Goal: Obtain resource: Download file/media

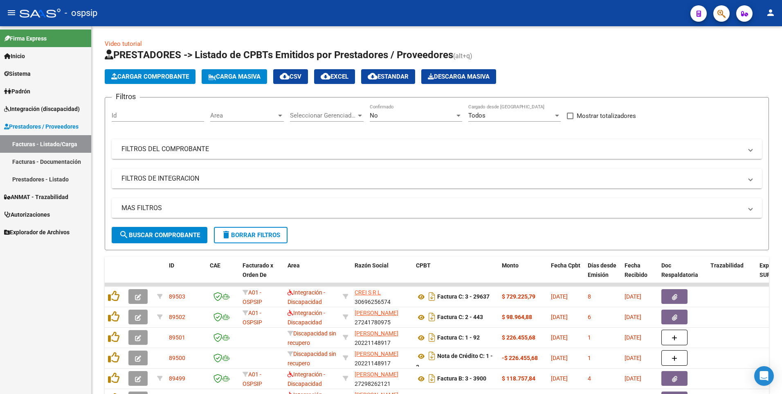
click at [726, 17] on button "button" at bounding box center [722, 13] width 16 height 16
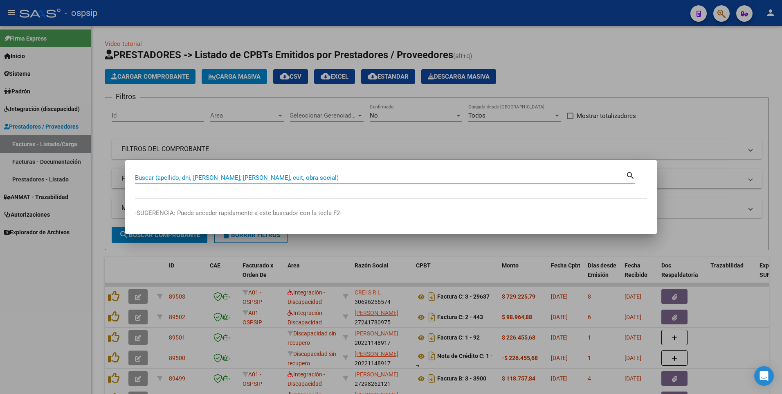
click at [321, 178] on input "Buscar (apellido, dni, [PERSON_NAME], [PERSON_NAME], cuit, obra social)" at bounding box center [380, 177] width 491 height 7
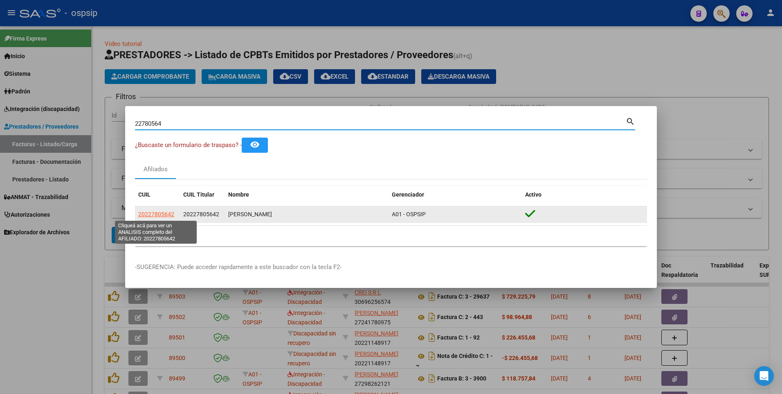
click at [169, 215] on span "20227805642" at bounding box center [156, 214] width 36 height 7
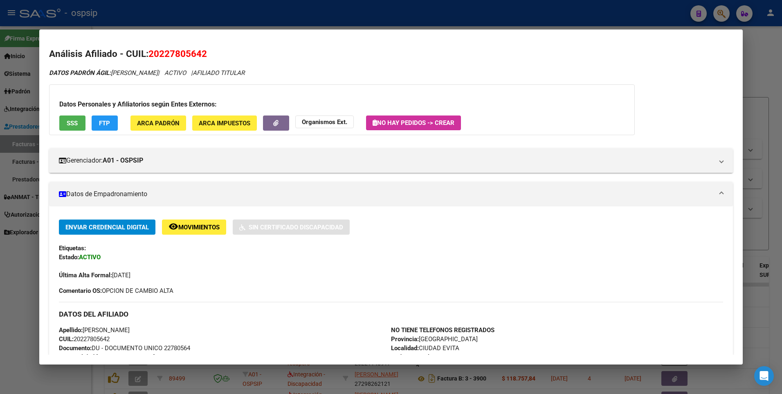
click at [77, 124] on span "SSS" at bounding box center [72, 122] width 11 height 7
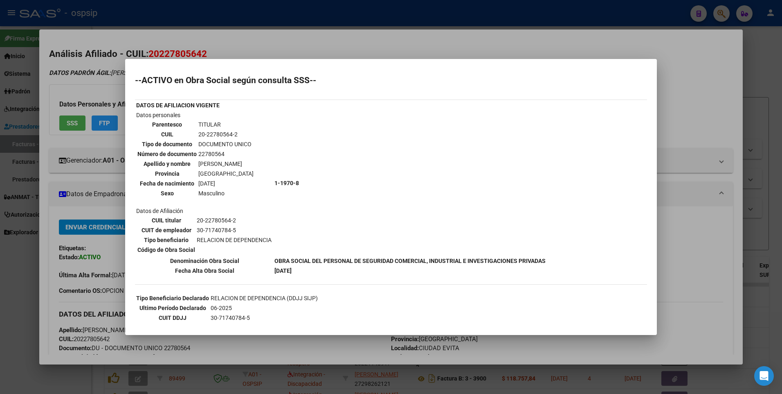
click at [694, 121] on div at bounding box center [391, 197] width 782 height 394
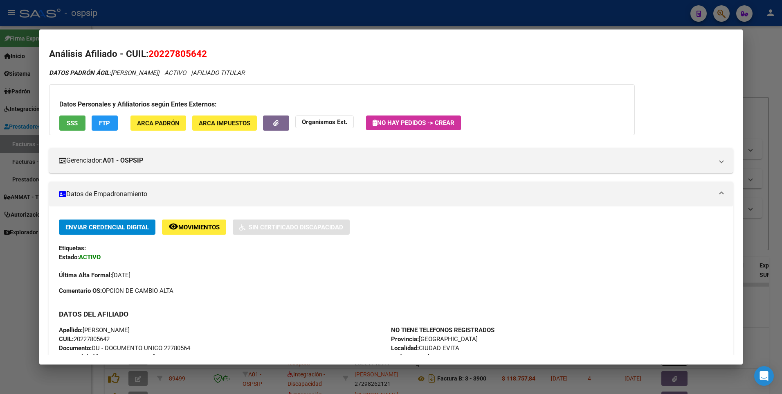
click at [752, 63] on div at bounding box center [391, 197] width 782 height 394
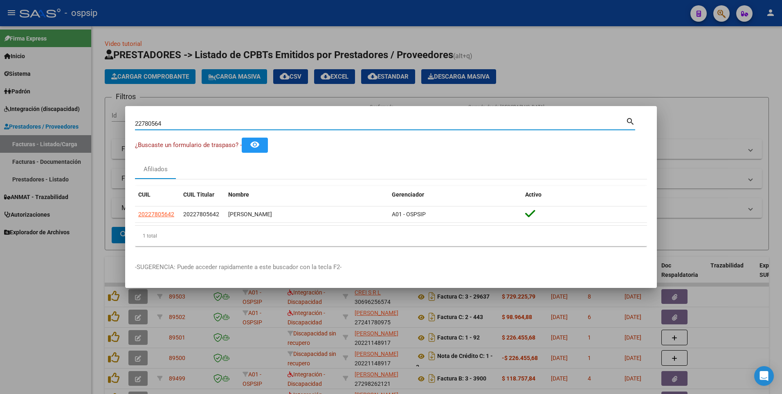
drag, startPoint x: 175, startPoint y: 121, endPoint x: 73, endPoint y: 128, distance: 102.1
click at [75, 127] on div "22780564 Buscar (apellido, dni, cuil, nro traspaso, cuit, obra social) search ¿…" at bounding box center [391, 197] width 782 height 394
type input "94196208"
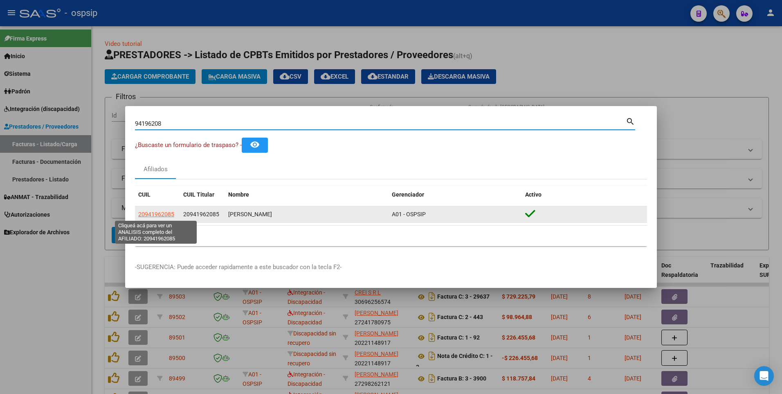
click at [160, 212] on span "20941962085" at bounding box center [156, 214] width 36 height 7
type textarea "20941962085"
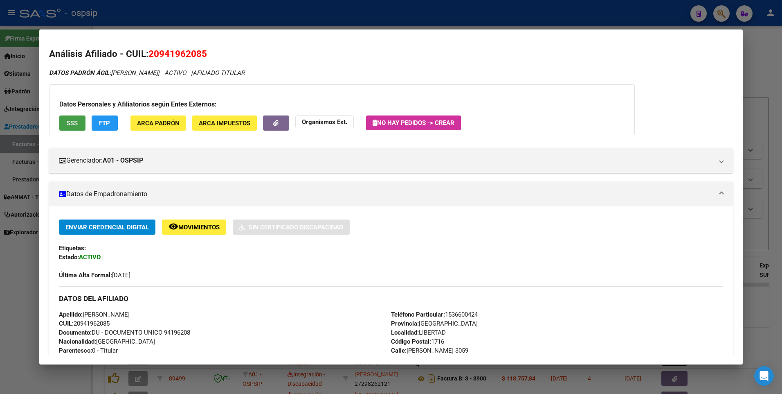
click at [79, 128] on button "SSS" at bounding box center [72, 122] width 26 height 15
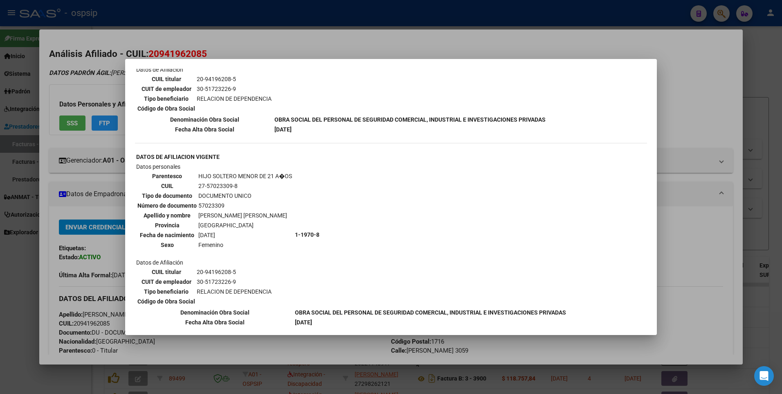
scroll to position [409, 0]
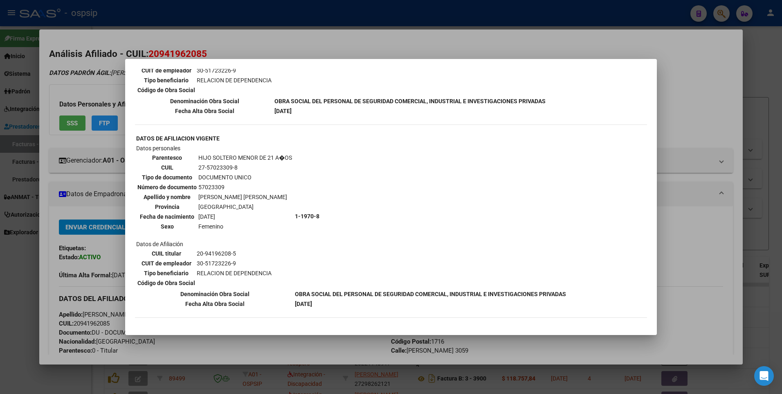
click at [702, 78] on div at bounding box center [391, 197] width 782 height 394
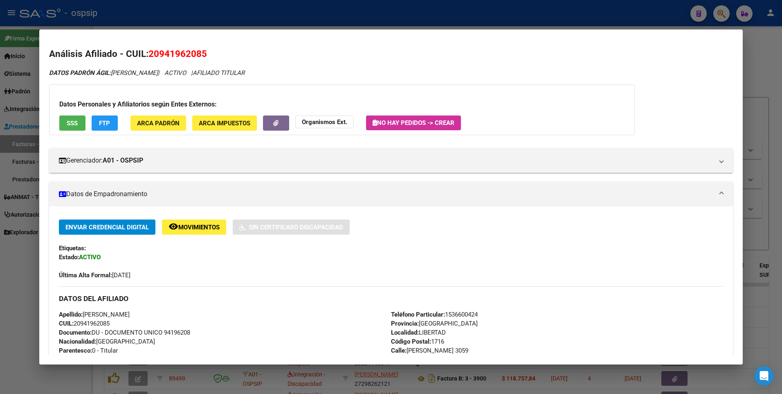
click at [750, 72] on div at bounding box center [391, 197] width 782 height 394
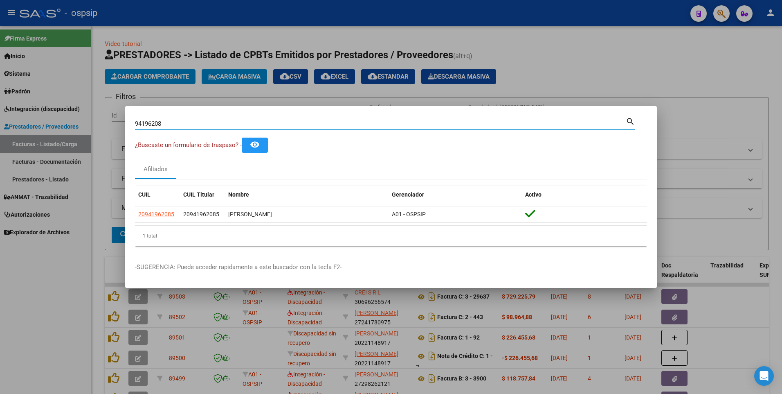
drag, startPoint x: 169, startPoint y: 123, endPoint x: 75, endPoint y: 140, distance: 94.9
click at [75, 140] on div "94196208 Buscar (apellido, dni, cuil, nro traspaso, cuit, obra social) search ¿…" at bounding box center [391, 197] width 782 height 394
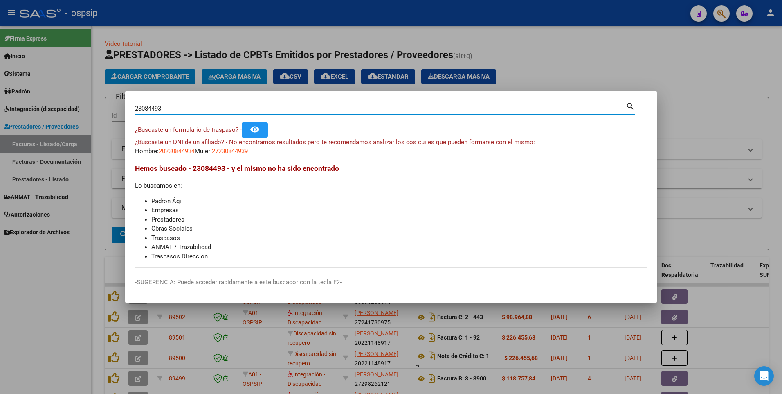
click at [149, 109] on input "23084493" at bounding box center [380, 108] width 491 height 7
type input "23094493"
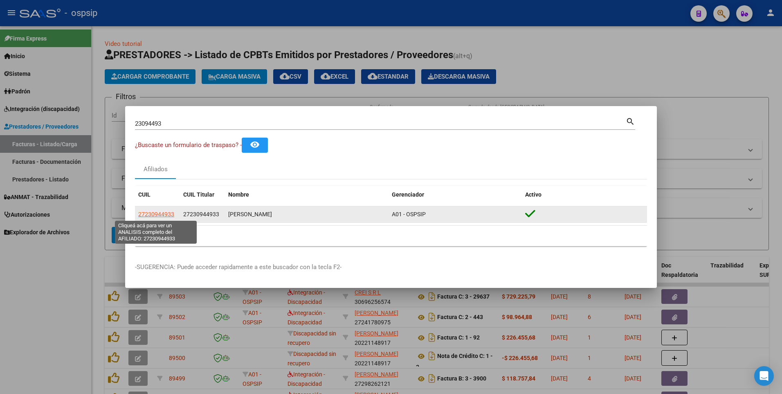
click at [160, 214] on span "27230944933" at bounding box center [156, 214] width 36 height 7
type textarea "27230944933"
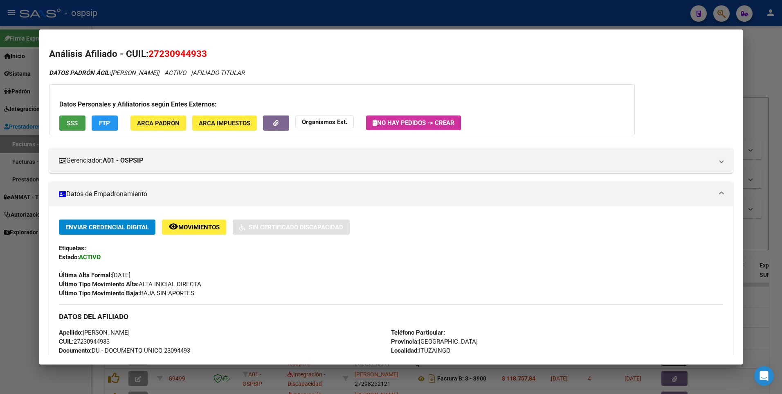
click at [68, 125] on span "SSS" at bounding box center [72, 122] width 11 height 7
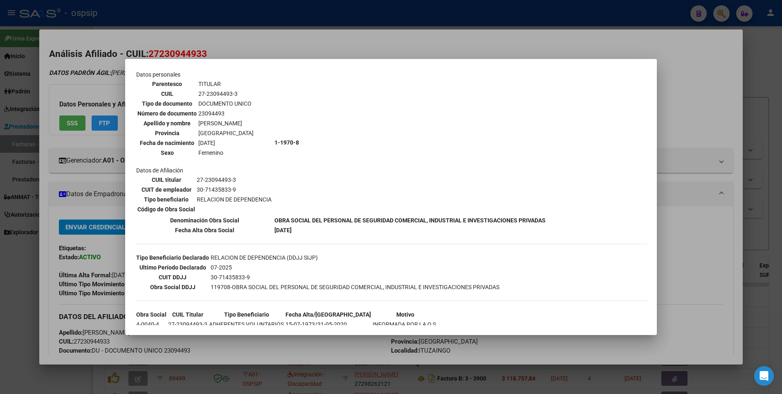
scroll to position [0, 0]
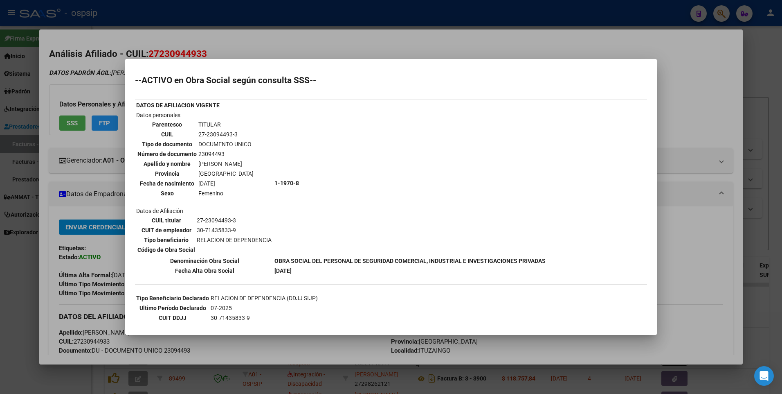
click at [687, 84] on div at bounding box center [391, 197] width 782 height 394
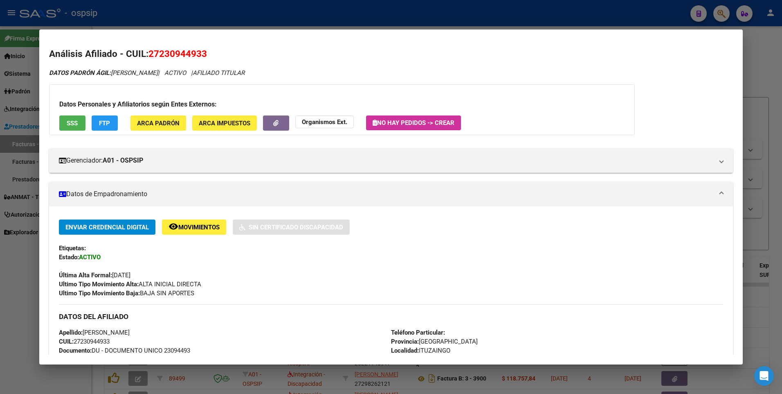
click at [769, 53] on div at bounding box center [391, 197] width 782 height 394
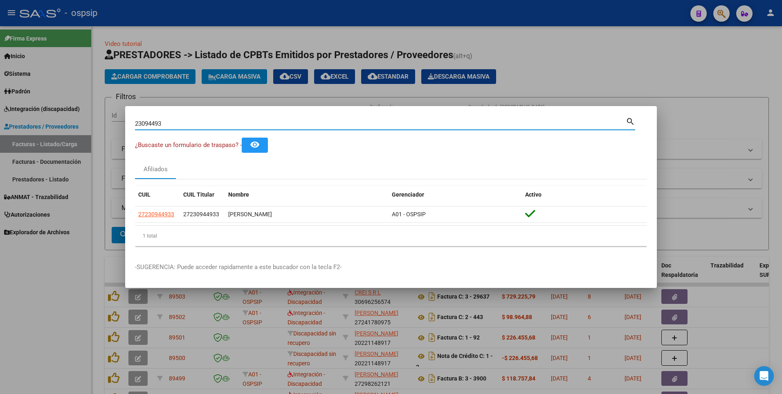
drag, startPoint x: 165, startPoint y: 126, endPoint x: 65, endPoint y: 140, distance: 101.3
click at [67, 140] on div "23094493 Buscar (apellido, dni, cuil, nro traspaso, cuit, obra social) search ¿…" at bounding box center [391, 197] width 782 height 394
type input "17496318"
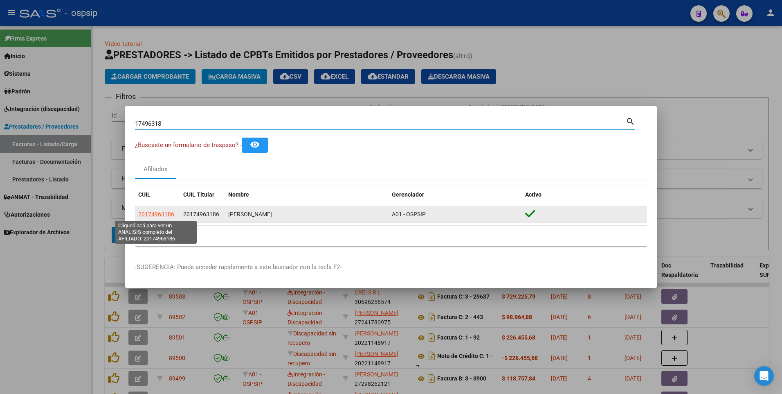
click at [143, 216] on span "20174963186" at bounding box center [156, 214] width 36 height 7
type textarea "20174963186"
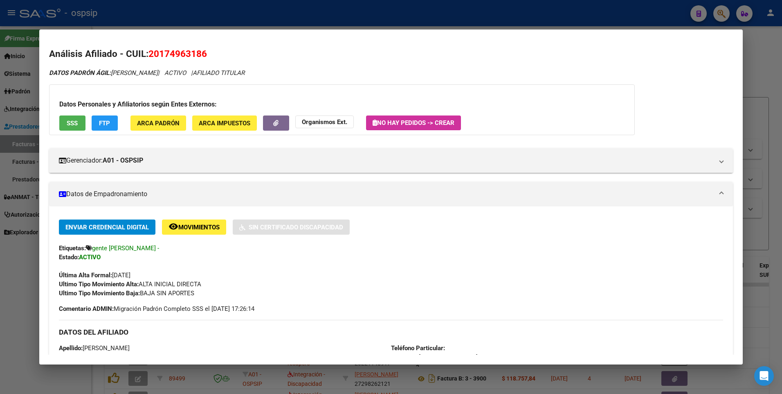
click at [76, 125] on span "SSS" at bounding box center [72, 122] width 11 height 7
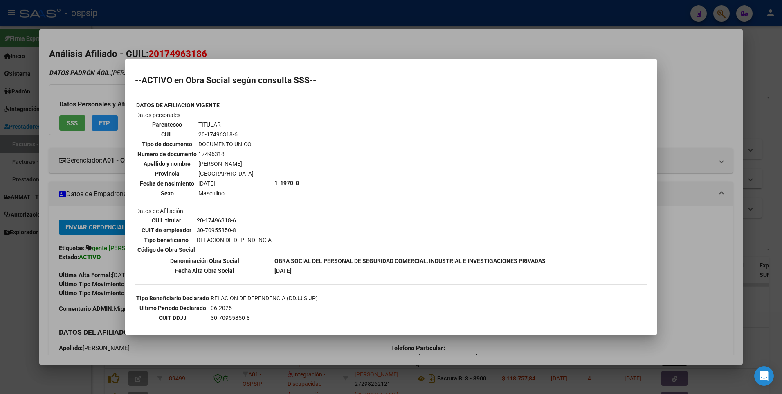
click at [671, 90] on div at bounding box center [391, 197] width 782 height 394
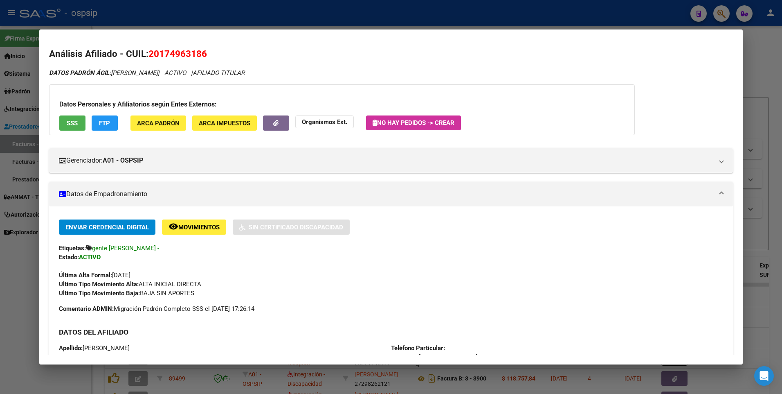
click at [771, 59] on div at bounding box center [391, 197] width 782 height 394
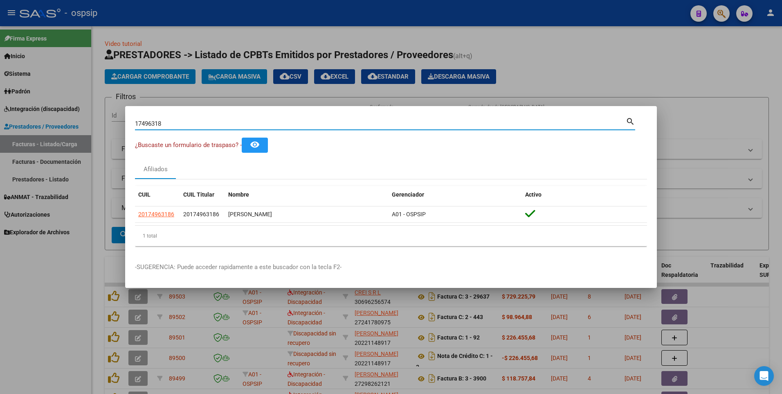
drag, startPoint x: 169, startPoint y: 122, endPoint x: 29, endPoint y: 145, distance: 140.9
click at [29, 145] on div "17496318 Buscar (apellido, dni, cuil, nro traspaso, cuit, obra social) search ¿…" at bounding box center [391, 197] width 782 height 394
type input "36152830"
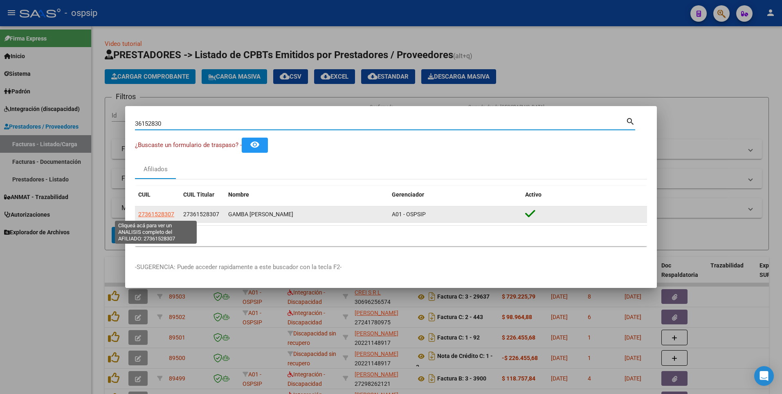
click at [157, 214] on span "27361528307" at bounding box center [156, 214] width 36 height 7
type textarea "27361528307"
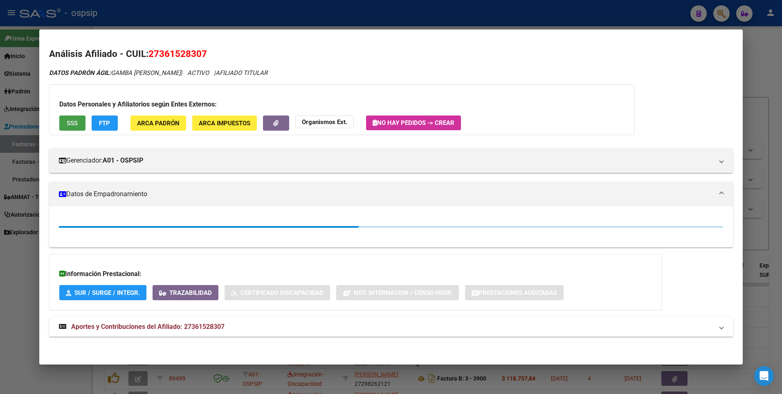
click at [74, 124] on span "SSS" at bounding box center [72, 122] width 11 height 7
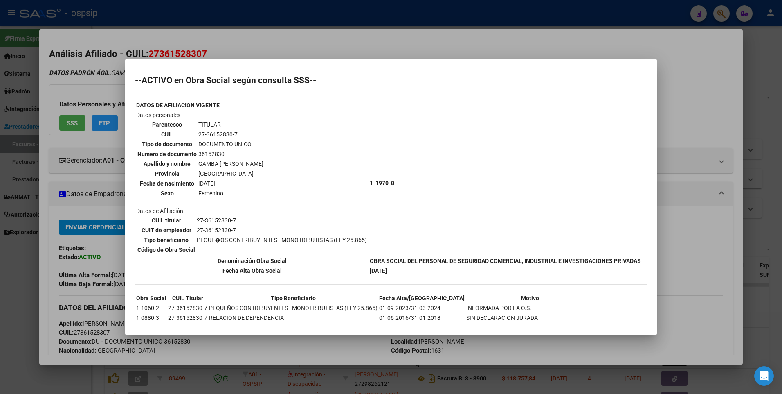
click at [705, 103] on div at bounding box center [391, 197] width 782 height 394
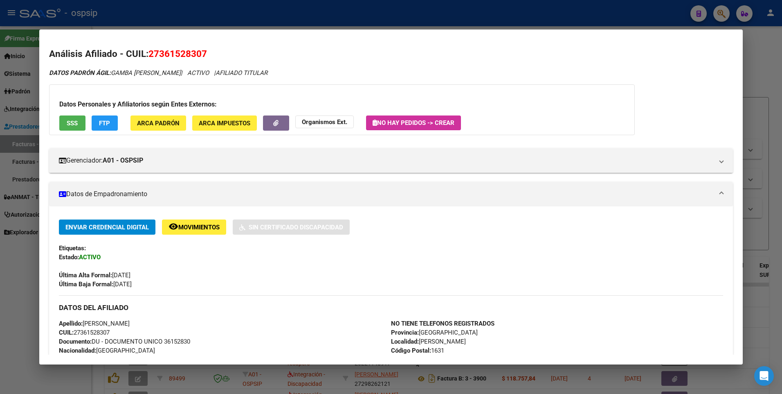
click at [762, 60] on div at bounding box center [391, 197] width 782 height 394
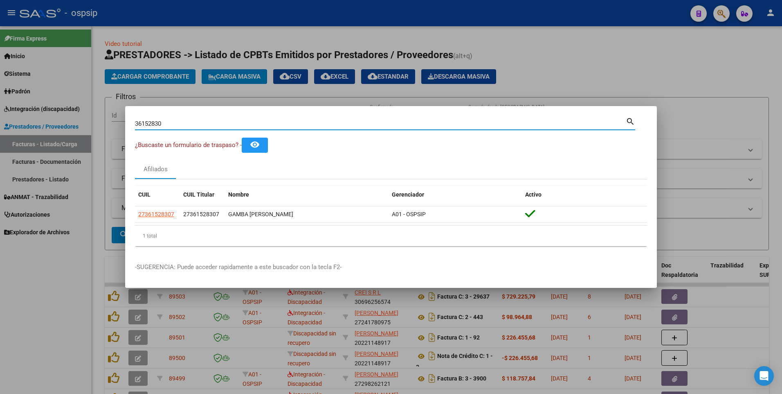
drag, startPoint x: 180, startPoint y: 124, endPoint x: 65, endPoint y: 149, distance: 117.8
click at [61, 148] on div "36152830 Buscar (apellido, dni, cuil, nro traspaso, cuit, obra social) search ¿…" at bounding box center [391, 197] width 782 height 394
type input "28104036"
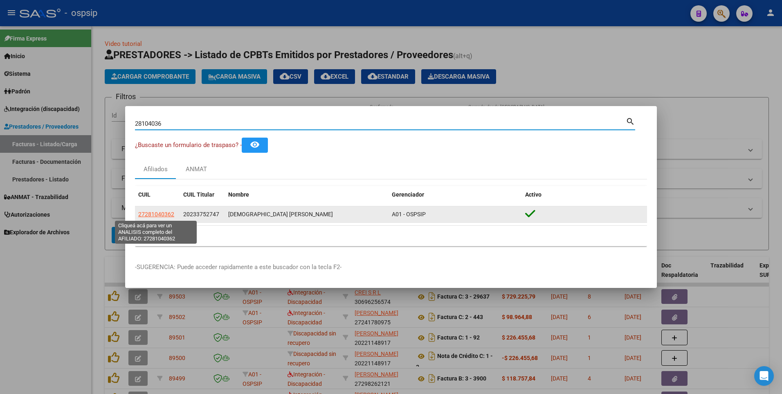
click at [154, 213] on span "27281040362" at bounding box center [156, 214] width 36 height 7
type textarea "27281040362"
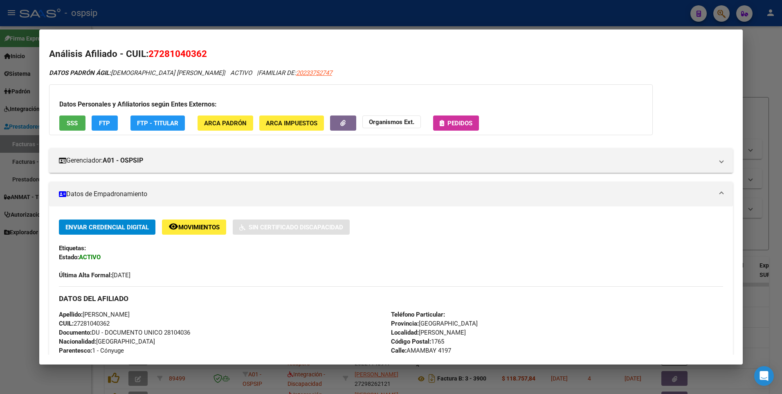
click at [75, 114] on div "Datos Personales y Afiliatorios según Entes Externos: SSS FTP FTP - Titular ARC…" at bounding box center [351, 109] width 604 height 51
click at [76, 126] on span "SSS" at bounding box center [72, 122] width 11 height 7
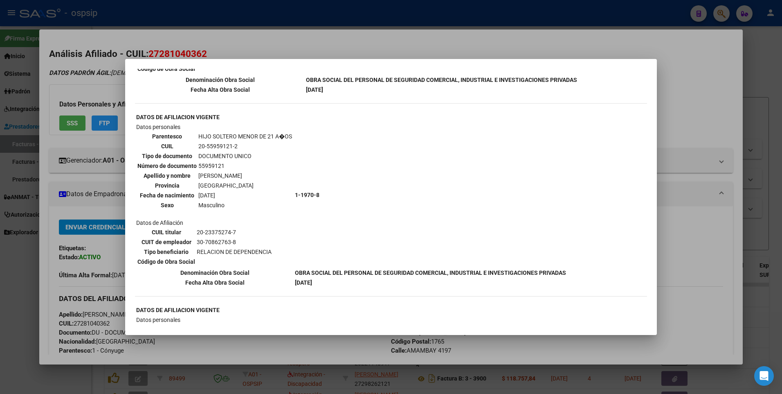
scroll to position [450, 0]
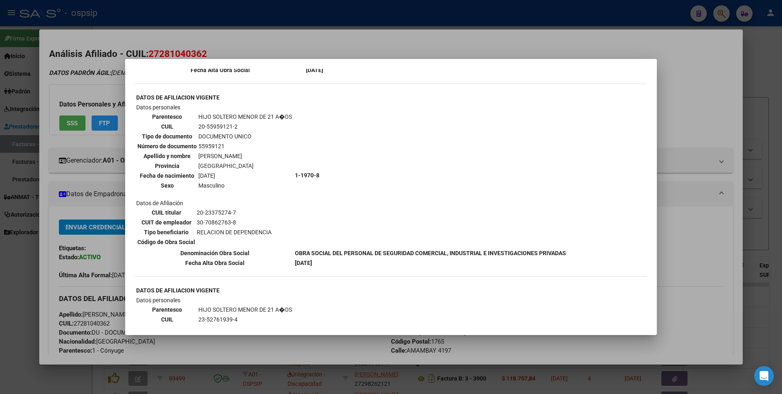
click at [667, 65] on div at bounding box center [391, 197] width 782 height 394
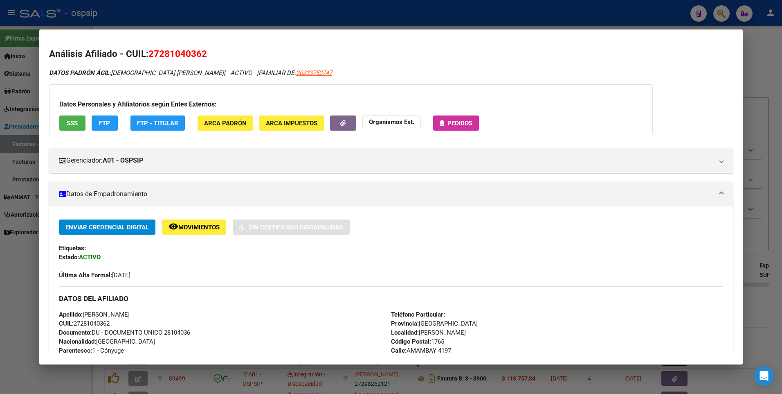
click at [752, 61] on div at bounding box center [391, 197] width 782 height 394
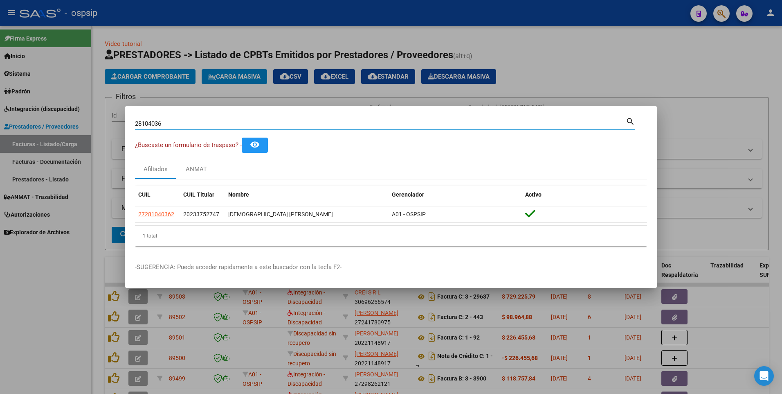
drag, startPoint x: 165, startPoint y: 126, endPoint x: 90, endPoint y: 136, distance: 76.0
click at [90, 136] on div "28104036 Buscar (apellido, dni, cuil, nro traspaso, cuit, obra social) search ¿…" at bounding box center [391, 197] width 782 height 394
type input "13656868"
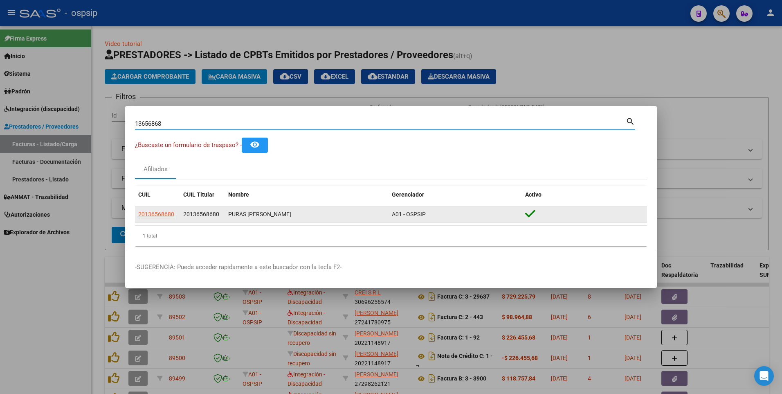
click at [162, 218] on app-link-go-to "20136568680" at bounding box center [156, 213] width 36 height 9
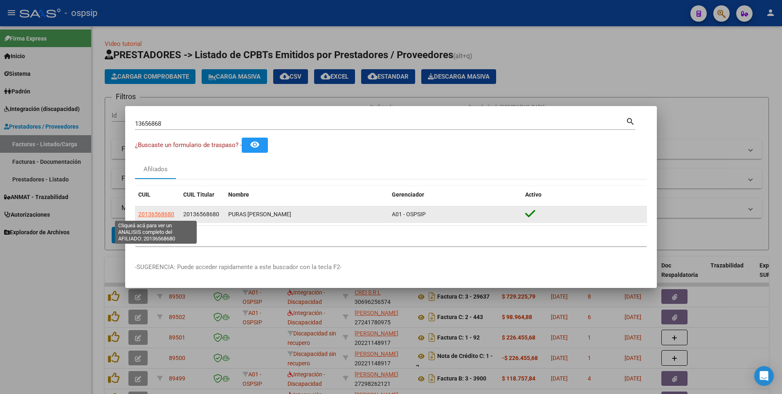
click at [160, 216] on span "20136568680" at bounding box center [156, 214] width 36 height 7
type textarea "20136568680"
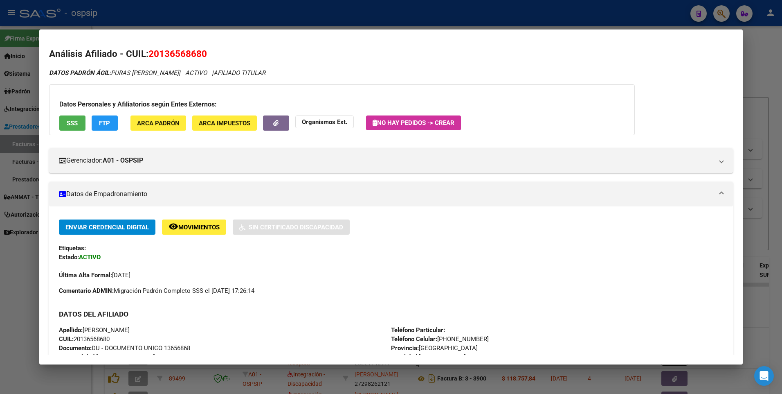
click at [72, 122] on span "SSS" at bounding box center [72, 122] width 11 height 7
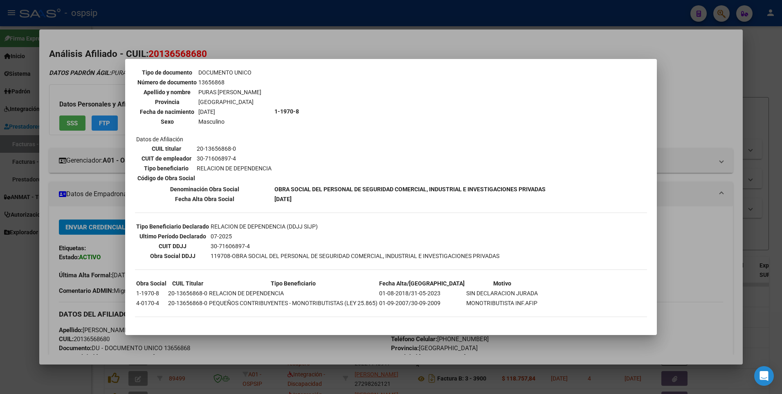
scroll to position [0, 0]
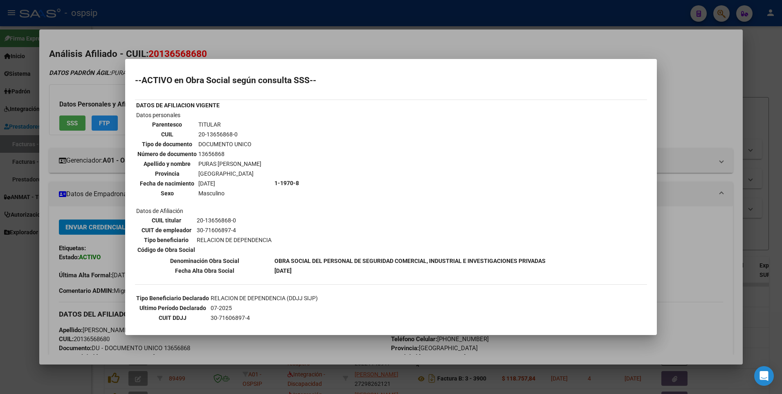
click at [699, 132] on div at bounding box center [391, 197] width 782 height 394
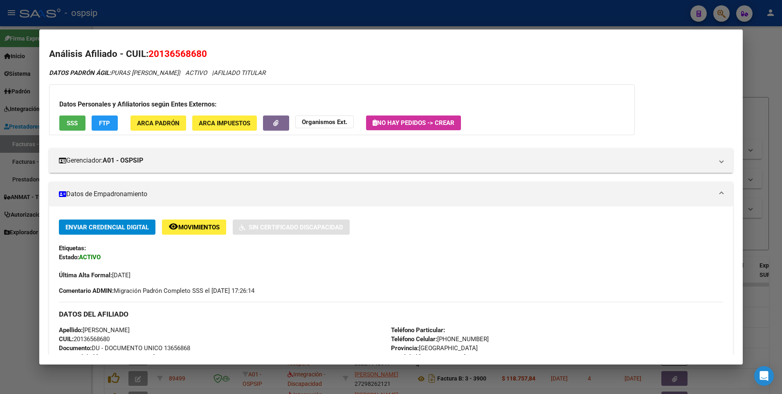
click at [764, 80] on div at bounding box center [391, 197] width 782 height 394
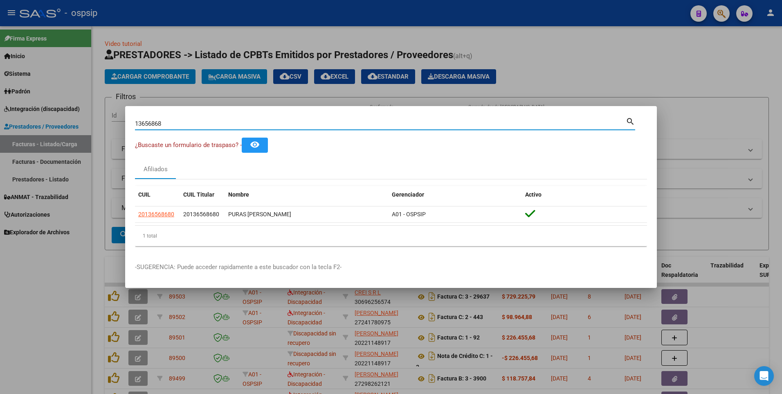
drag, startPoint x: 174, startPoint y: 124, endPoint x: 94, endPoint y: 141, distance: 82.3
click at [94, 141] on div "13656868 Buscar (apellido, dni, cuil, nro traspaso, cuit, obra social) search ¿…" at bounding box center [391, 197] width 782 height 394
type input "49606627"
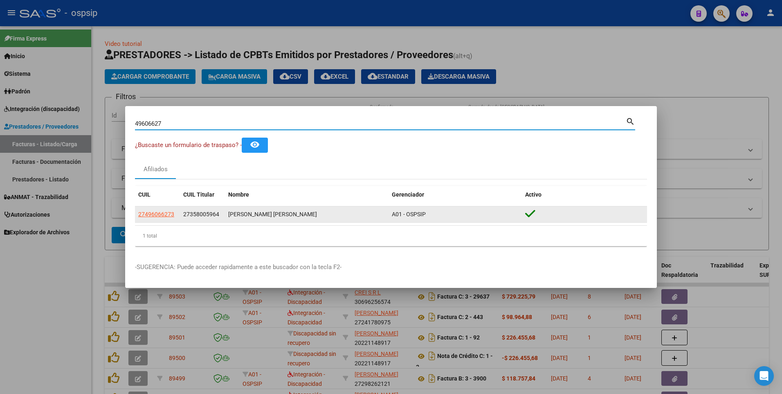
click at [160, 218] on app-link-go-to "27496066273" at bounding box center [156, 213] width 36 height 9
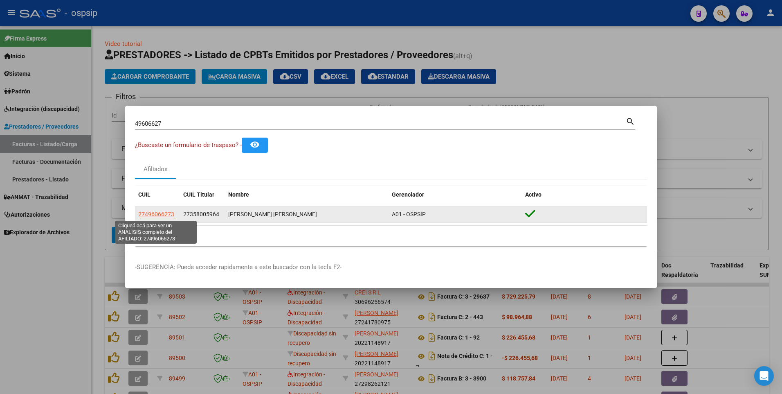
click at [158, 216] on span "27496066273" at bounding box center [156, 214] width 36 height 7
type textarea "27496066273"
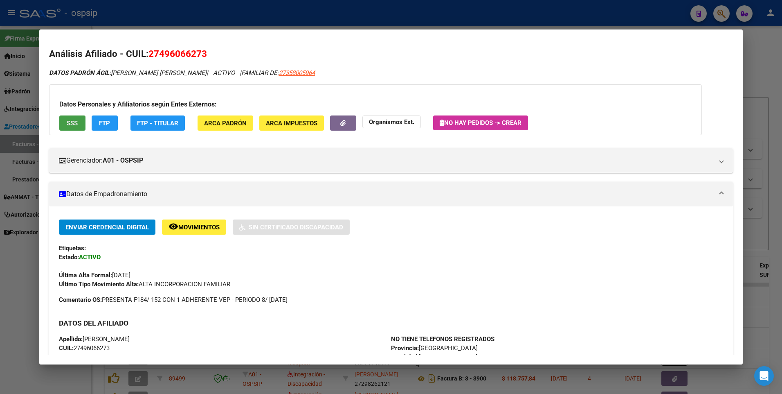
click at [74, 123] on span "SSS" at bounding box center [72, 122] width 11 height 7
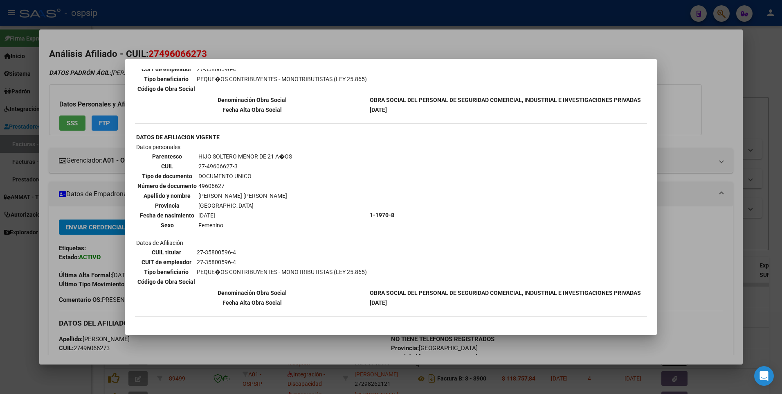
scroll to position [205, 0]
click at [701, 101] on div at bounding box center [391, 197] width 782 height 394
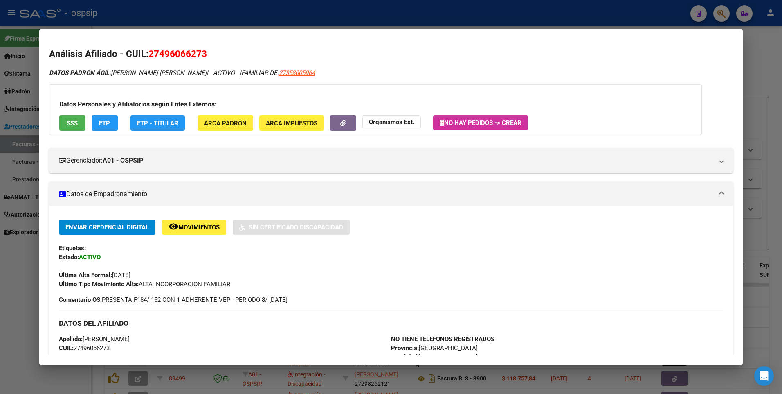
click at [755, 66] on div at bounding box center [391, 197] width 782 height 394
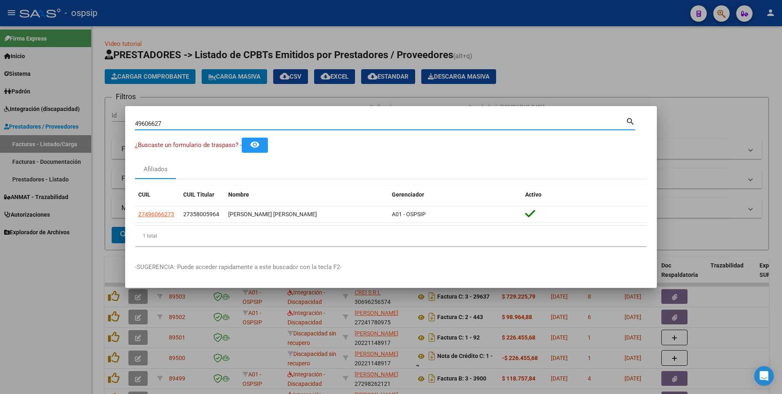
drag, startPoint x: 179, startPoint y: 126, endPoint x: 65, endPoint y: 133, distance: 113.6
click at [68, 133] on div "49606627 Buscar (apellido, dni, cuil, nro traspaso, cuit, obra social) search ¿…" at bounding box center [391, 197] width 782 height 394
type input "47514589"
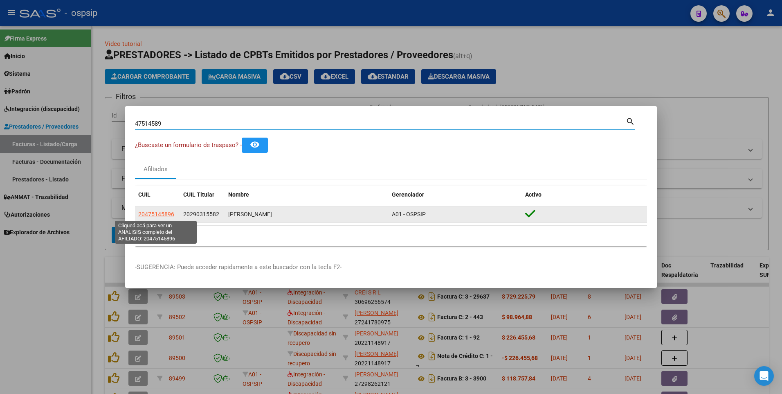
click at [160, 213] on span "20475145896" at bounding box center [156, 214] width 36 height 7
type textarea "20475145896"
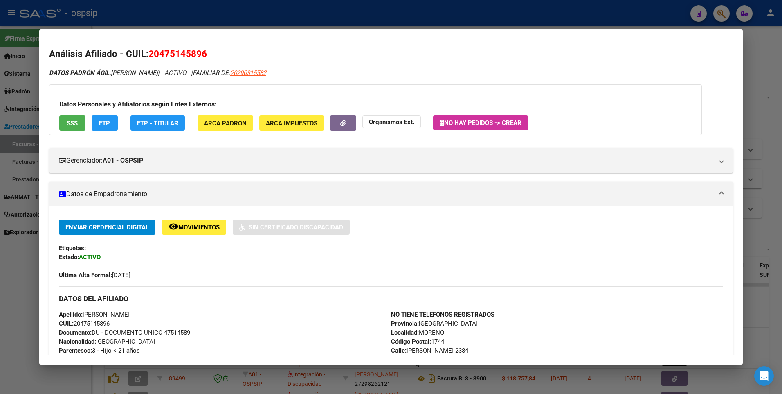
click at [67, 126] on span "SSS" at bounding box center [72, 122] width 11 height 7
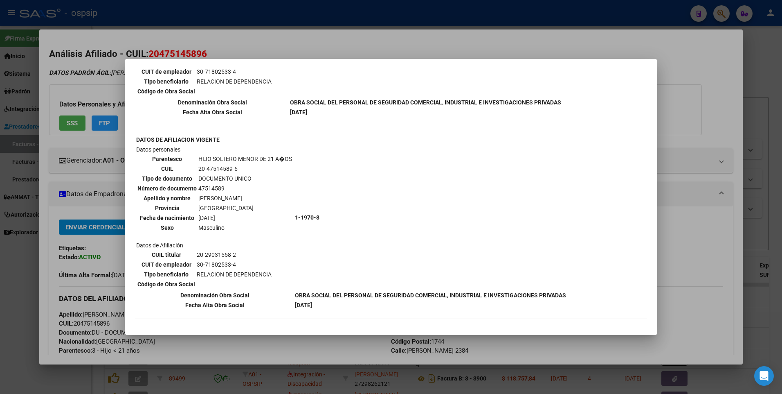
scroll to position [409, 0]
click at [688, 45] on div at bounding box center [391, 197] width 782 height 394
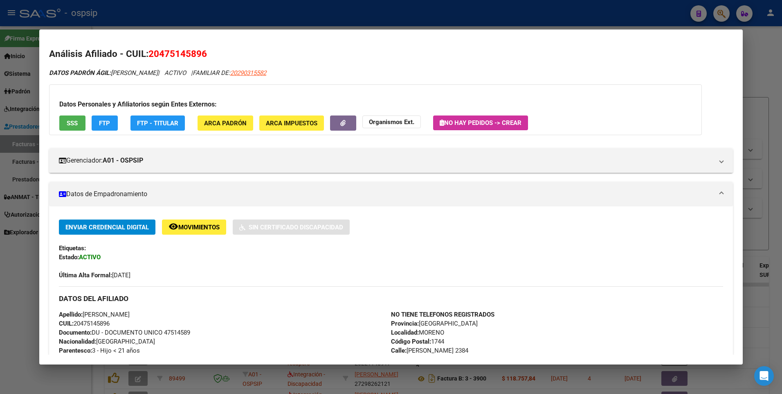
click at [775, 51] on div at bounding box center [391, 197] width 782 height 394
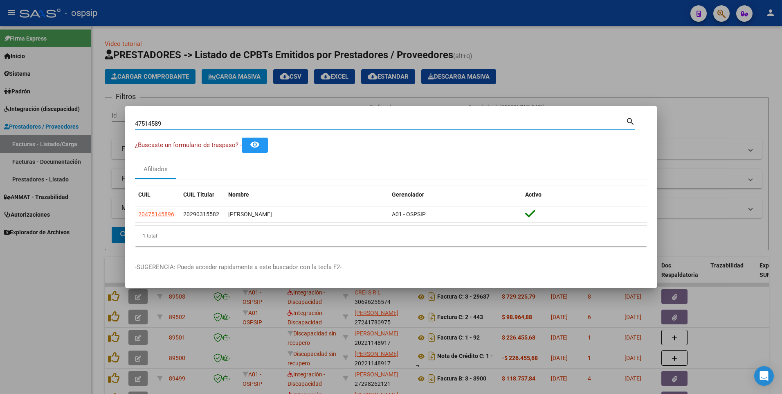
drag, startPoint x: 167, startPoint y: 123, endPoint x: 77, endPoint y: 124, distance: 90.4
click at [79, 124] on div "47514589 Buscar (apellido, dni, cuil, nro traspaso, cuit, obra social) search ¿…" at bounding box center [391, 197] width 782 height 394
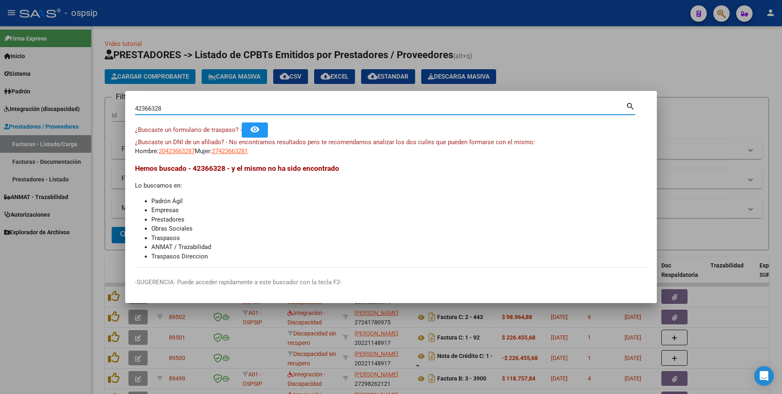
click at [144, 107] on input "42366328" at bounding box center [380, 108] width 491 height 7
type input "42566328"
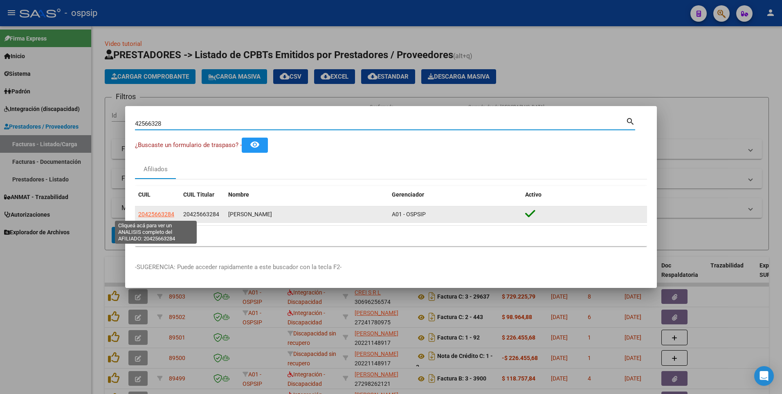
click at [144, 212] on span "20425663284" at bounding box center [156, 214] width 36 height 7
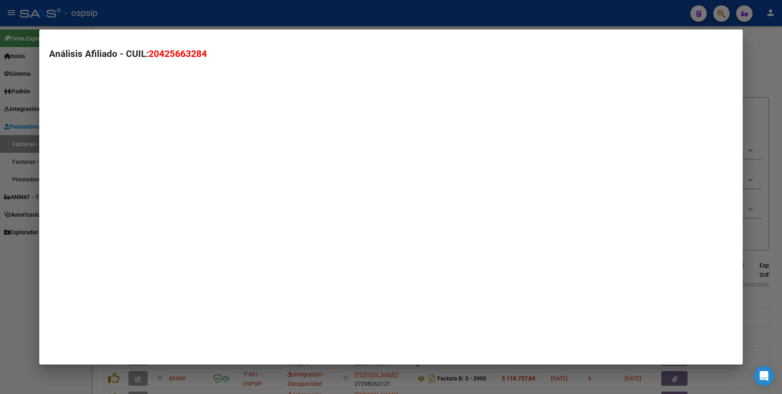
type textarea "20425663284"
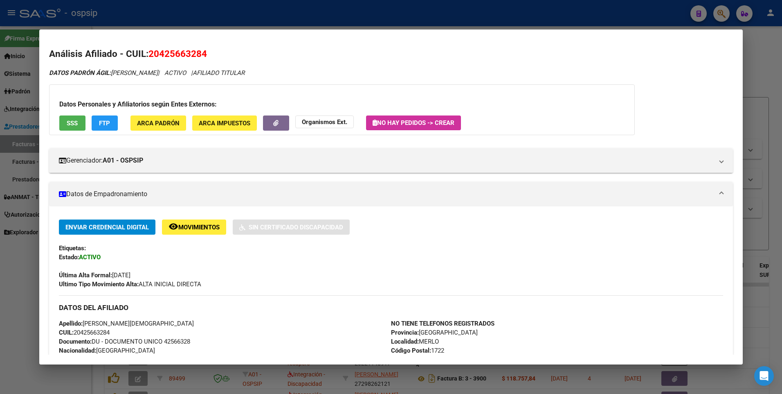
click at [67, 122] on span "SSS" at bounding box center [72, 122] width 11 height 7
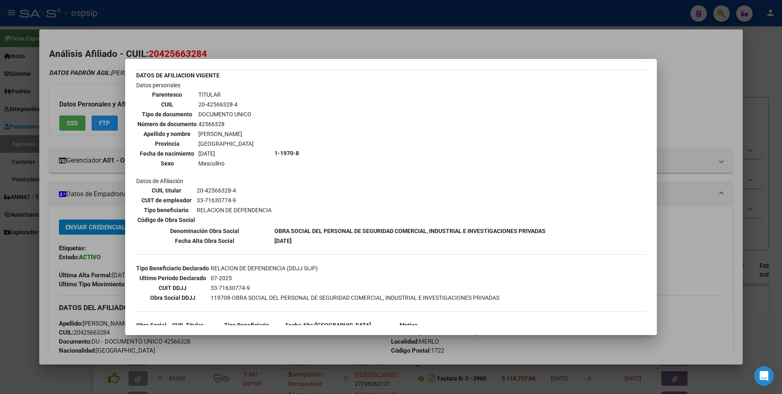
scroll to position [0, 0]
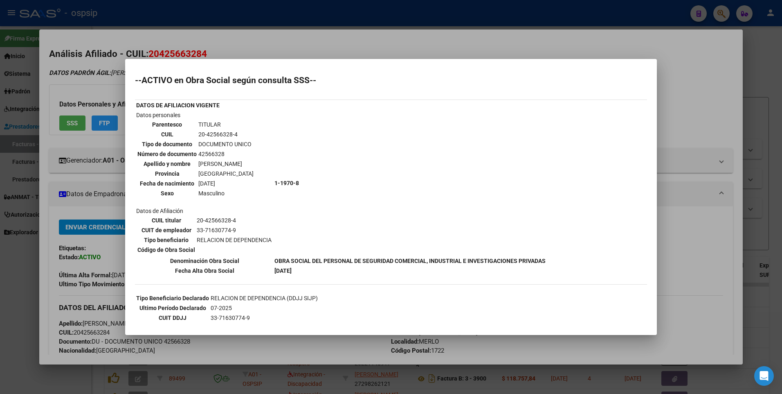
click at [726, 63] on div at bounding box center [391, 197] width 782 height 394
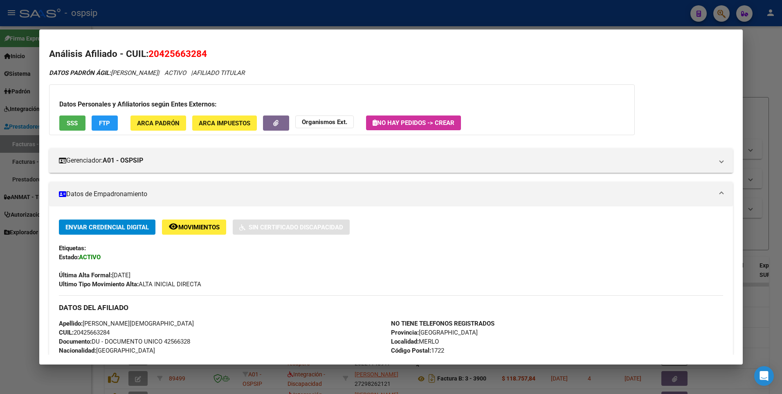
click at [761, 70] on div at bounding box center [391, 197] width 782 height 394
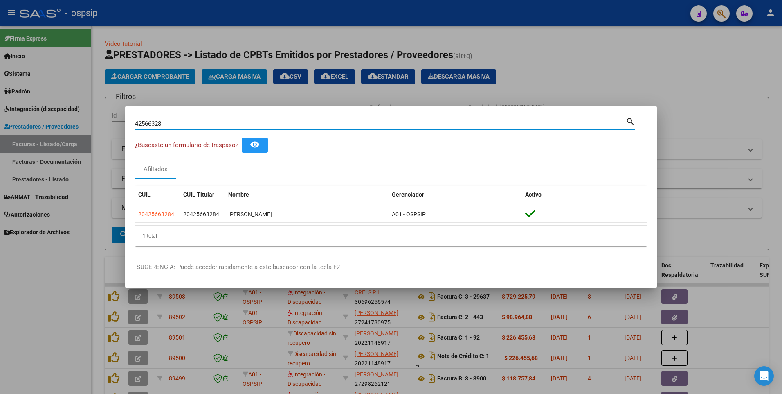
drag, startPoint x: 171, startPoint y: 123, endPoint x: 68, endPoint y: 142, distance: 104.4
click at [68, 142] on div "42566328 Buscar (apellido, dni, cuil, nro traspaso, cuit, obra social) search ¿…" at bounding box center [391, 197] width 782 height 394
type input "42311337"
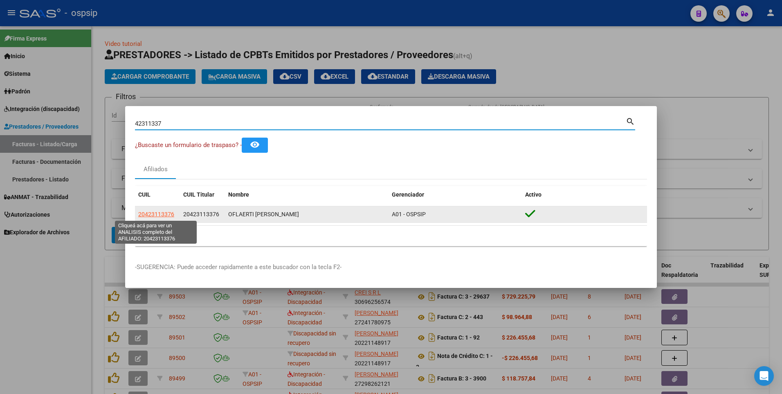
click at [157, 214] on span "20423113376" at bounding box center [156, 214] width 36 height 7
type textarea "20423113376"
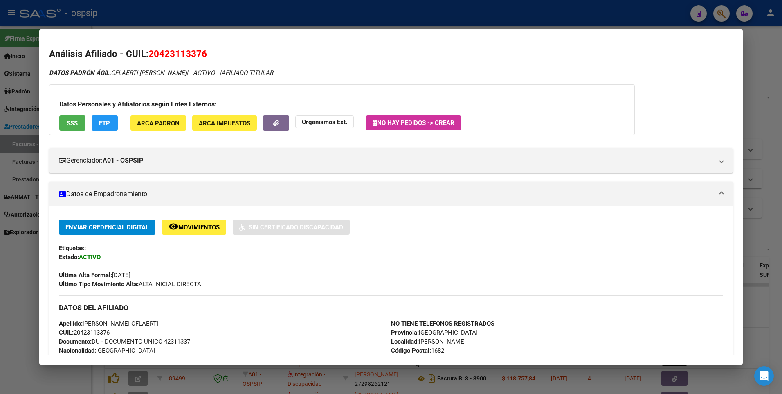
click at [78, 113] on div "Datos Personales y Afiliatorios según Entes Externos: SSS FTP ARCA Padrón ARCA …" at bounding box center [342, 109] width 586 height 51
click at [75, 125] on span "SSS" at bounding box center [72, 122] width 11 height 7
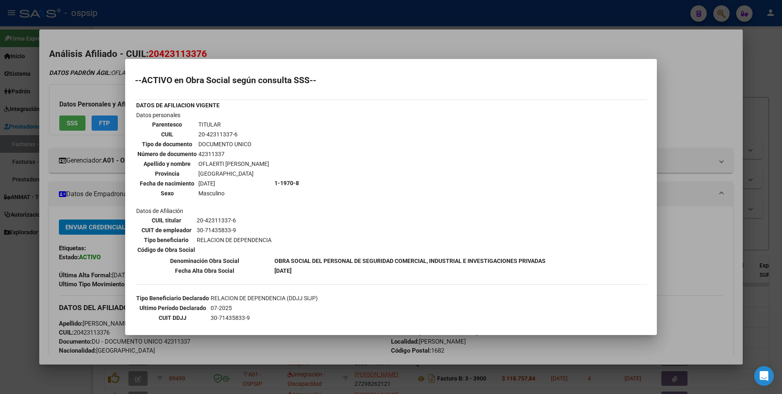
click at [705, 99] on div at bounding box center [391, 197] width 782 height 394
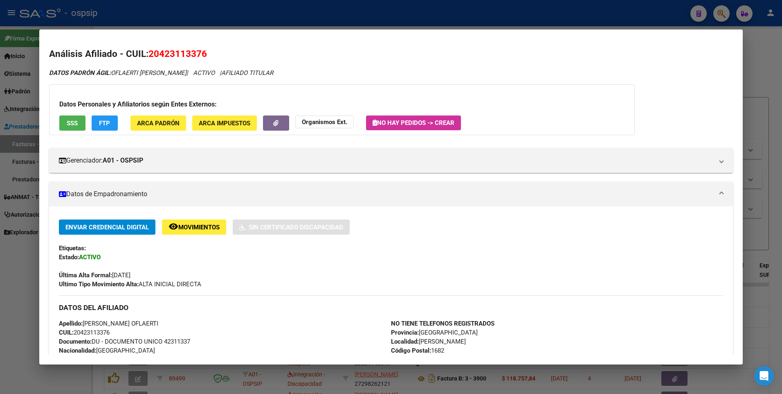
click at [748, 70] on div at bounding box center [391, 197] width 782 height 394
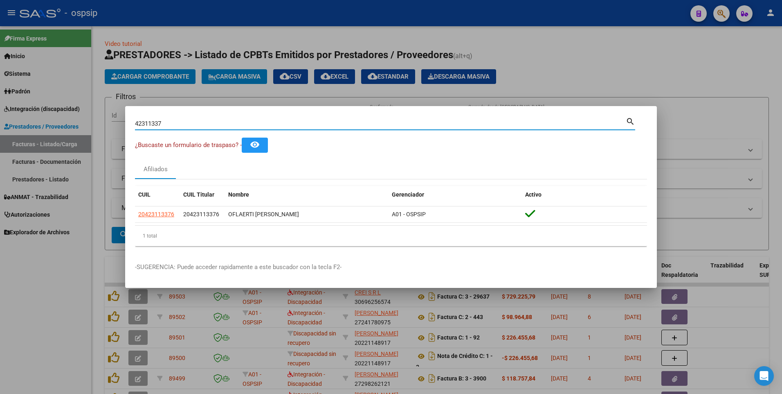
drag, startPoint x: 173, startPoint y: 124, endPoint x: 221, endPoint y: 140, distance: 50.2
click at [62, 139] on div "42311337 Buscar (apellido, dni, cuil, nro traspaso, cuit, obra social) search ¿…" at bounding box center [391, 197] width 782 height 394
type input "35800596"
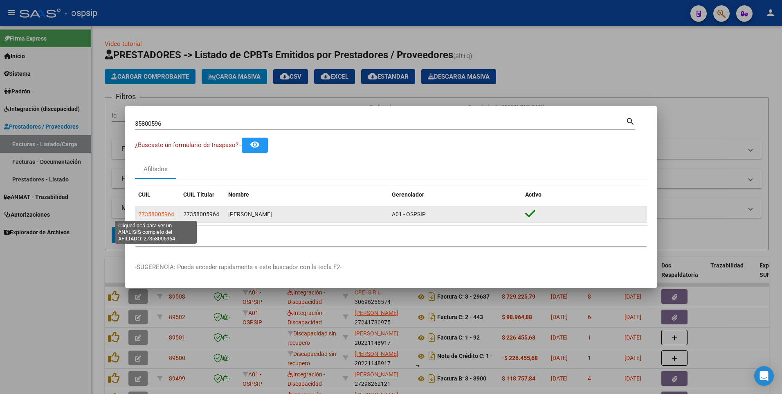
click at [169, 214] on span "27358005964" at bounding box center [156, 214] width 36 height 7
type textarea "27358005964"
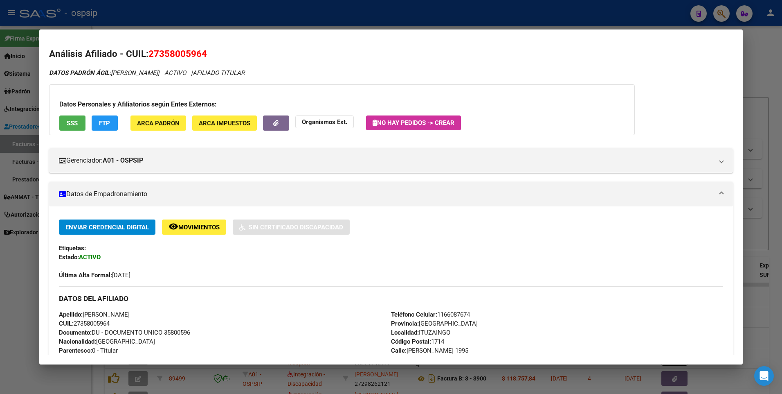
click at [83, 124] on button "SSS" at bounding box center [72, 122] width 26 height 15
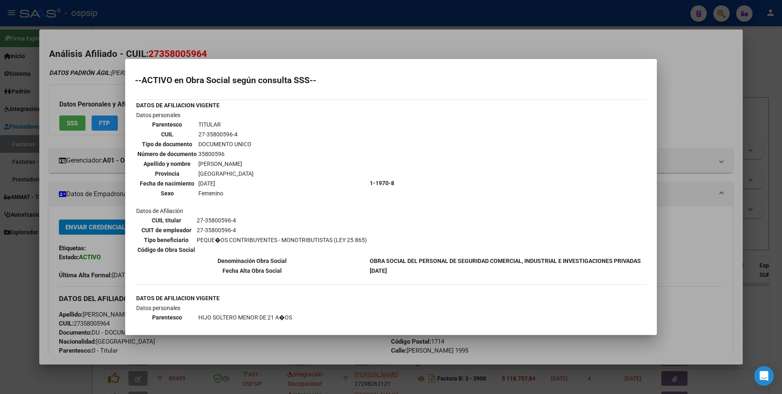
click at [726, 104] on div at bounding box center [391, 197] width 782 height 394
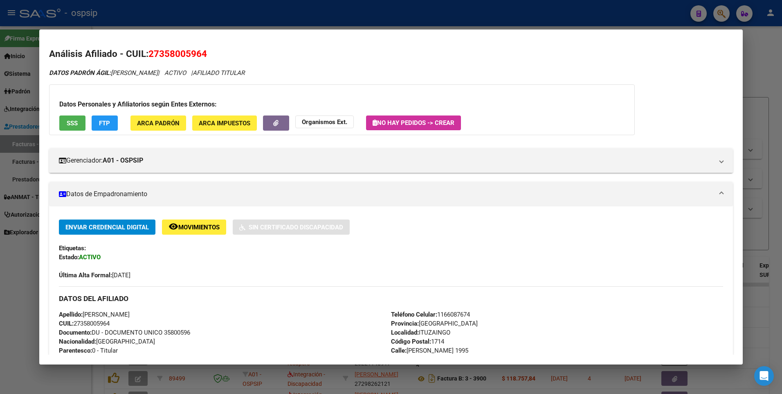
click at [760, 69] on div at bounding box center [391, 197] width 782 height 394
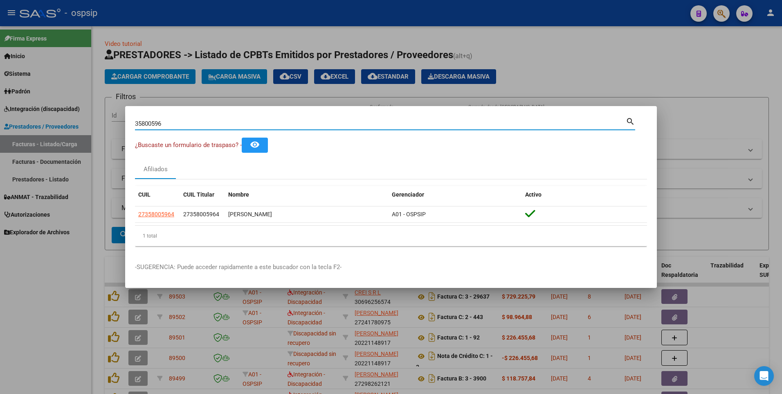
drag, startPoint x: 167, startPoint y: 123, endPoint x: 51, endPoint y: 148, distance: 118.5
click at [51, 148] on div "35800596 Buscar (apellido, dni, cuil, nro traspaso, cuit, obra social) search ¿…" at bounding box center [391, 197] width 782 height 394
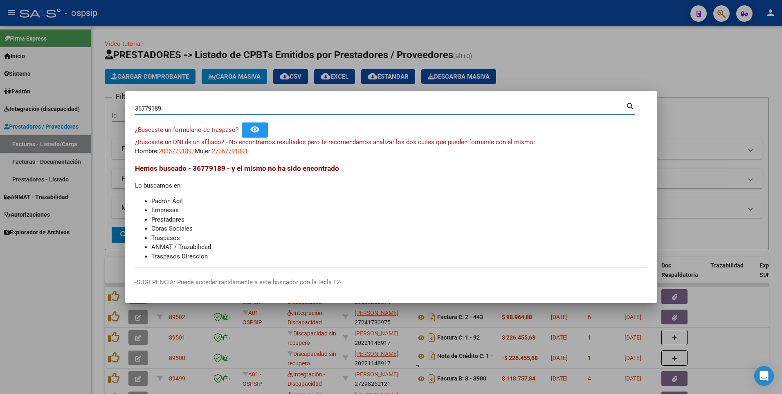
drag, startPoint x: 169, startPoint y: 107, endPoint x: 28, endPoint y: 109, distance: 140.4
click at [28, 109] on div "36779189 Buscar (apellido, dni, cuil, nro traspaso, cuit, obra social) search ¿…" at bounding box center [391, 197] width 782 height 394
type input "13187281"
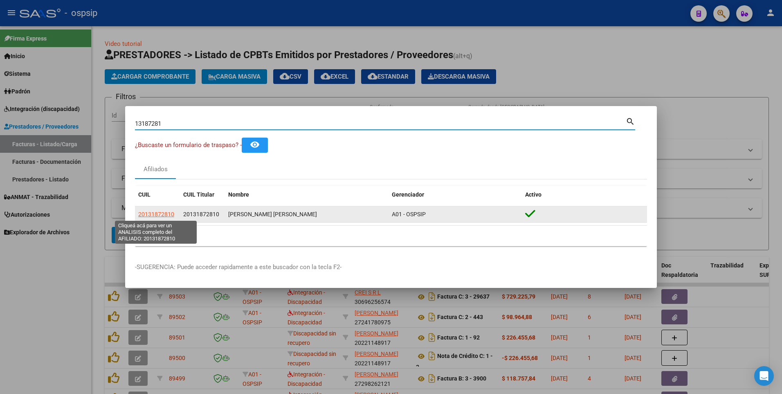
click at [140, 211] on span "20131872810" at bounding box center [156, 214] width 36 height 7
type textarea "20131872810"
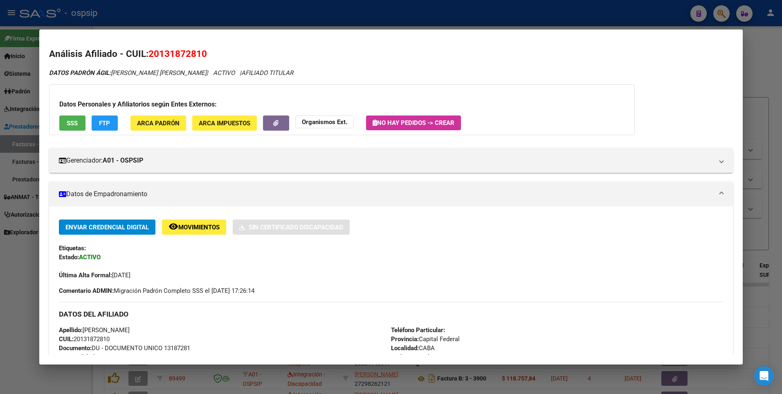
click at [75, 128] on button "SSS" at bounding box center [72, 122] width 26 height 15
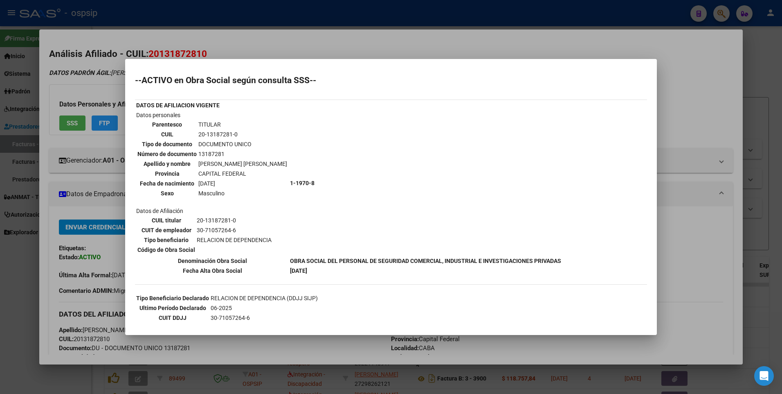
click at [684, 90] on div at bounding box center [391, 197] width 782 height 394
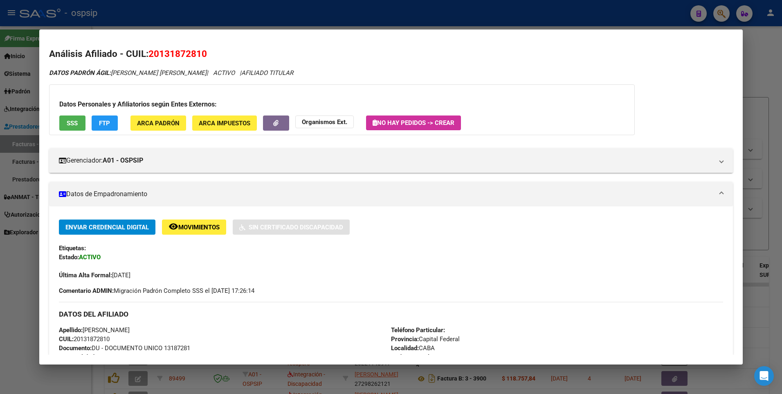
click at [773, 67] on div at bounding box center [391, 197] width 782 height 394
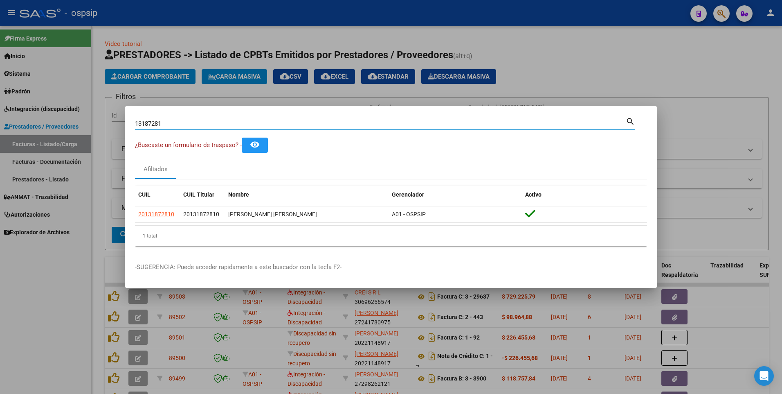
drag, startPoint x: 166, startPoint y: 125, endPoint x: 90, endPoint y: 131, distance: 76.3
click at [90, 131] on div "13187281 Buscar (apellido, dni, cuil, nro traspaso, cuit, obra social) search ¿…" at bounding box center [391, 197] width 782 height 394
type input "36152830"
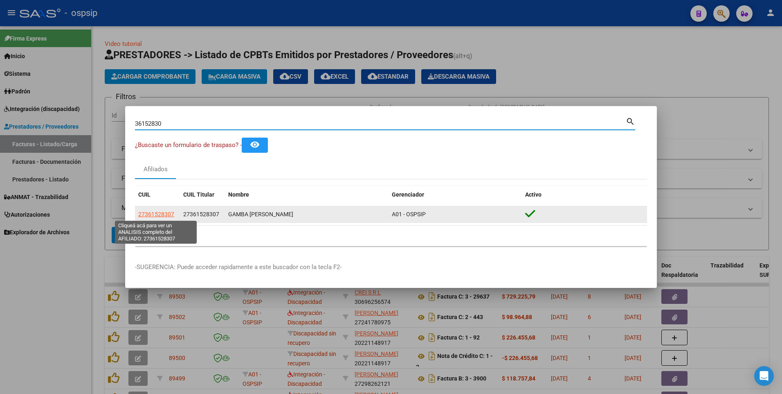
click at [168, 214] on span "27361528307" at bounding box center [156, 214] width 36 height 7
type textarea "27361528307"
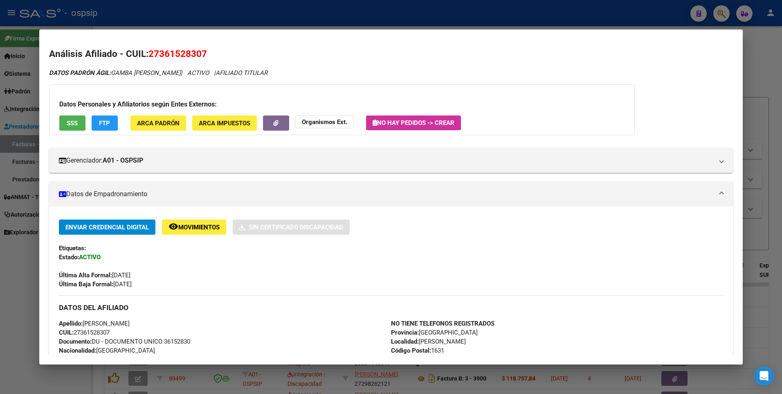
click at [79, 128] on button "SSS" at bounding box center [72, 122] width 26 height 15
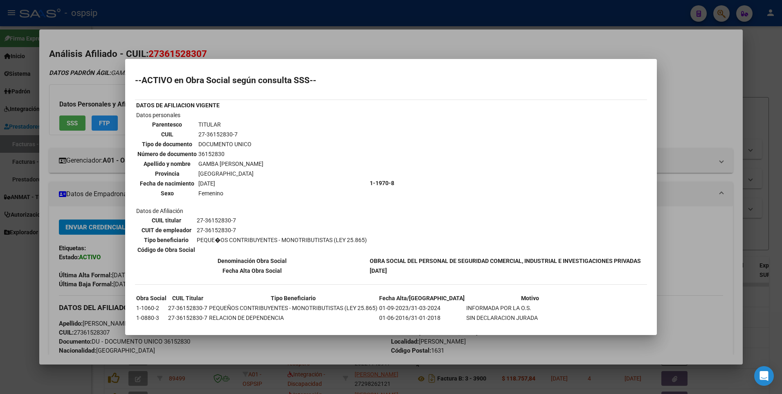
click at [677, 86] on div at bounding box center [391, 197] width 782 height 394
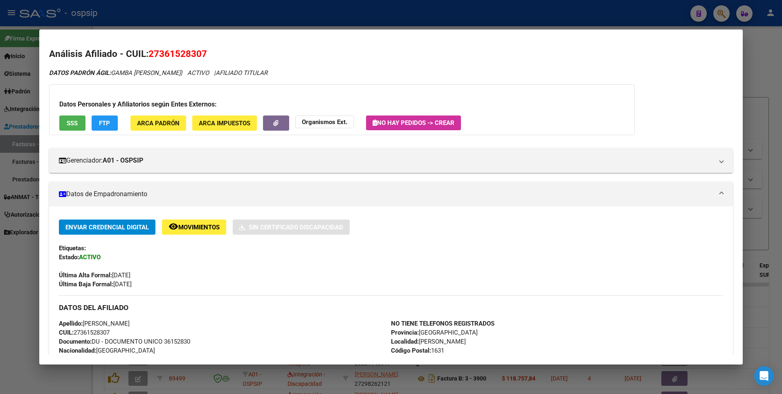
click at [747, 68] on div at bounding box center [391, 197] width 782 height 394
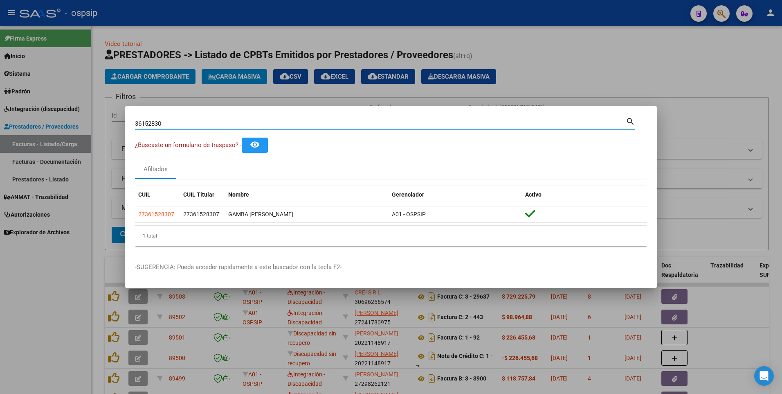
drag, startPoint x: 164, startPoint y: 123, endPoint x: 57, endPoint y: 128, distance: 106.9
click at [57, 128] on div "36152830 Buscar (apellido, dni, cuil, nro traspaso, cuit, obra social) search ¿…" at bounding box center [391, 197] width 782 height 394
type input "22780564"
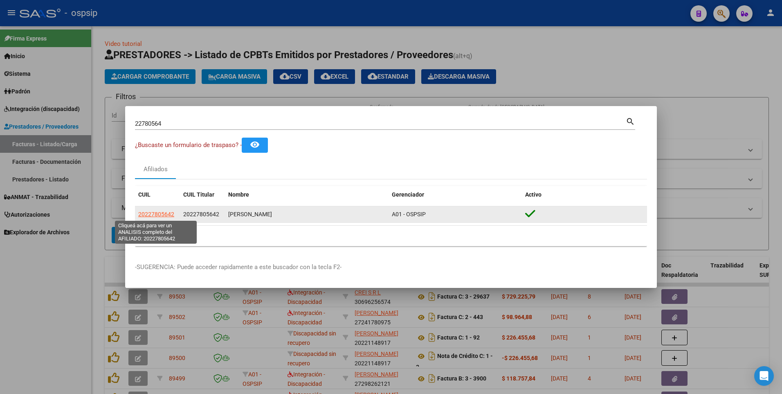
click at [165, 213] on span "20227805642" at bounding box center [156, 214] width 36 height 7
type textarea "20227805642"
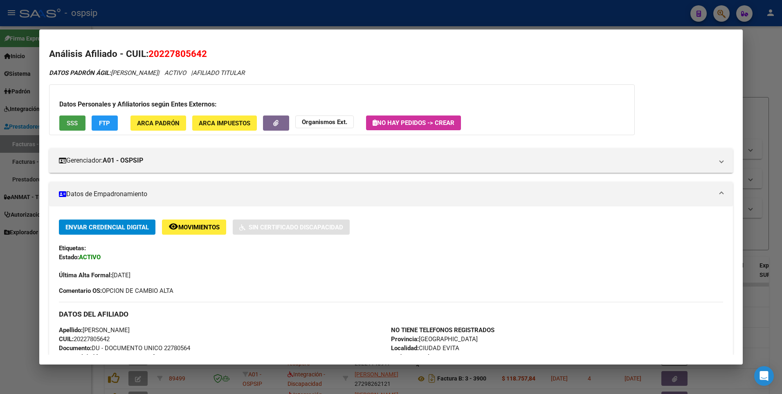
click at [83, 124] on button "SSS" at bounding box center [72, 122] width 26 height 15
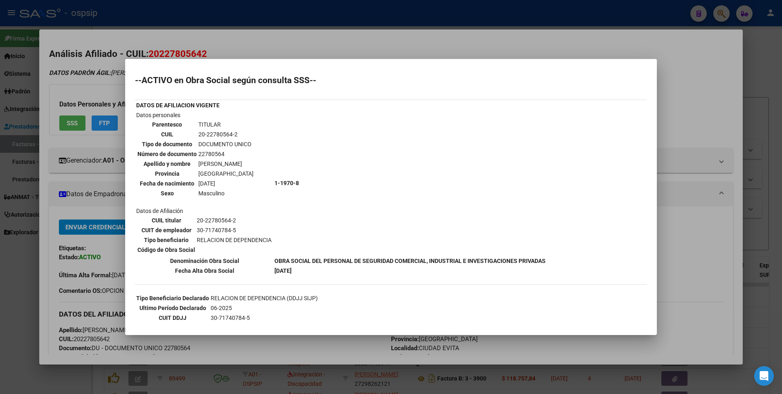
click at [693, 72] on div at bounding box center [391, 197] width 782 height 394
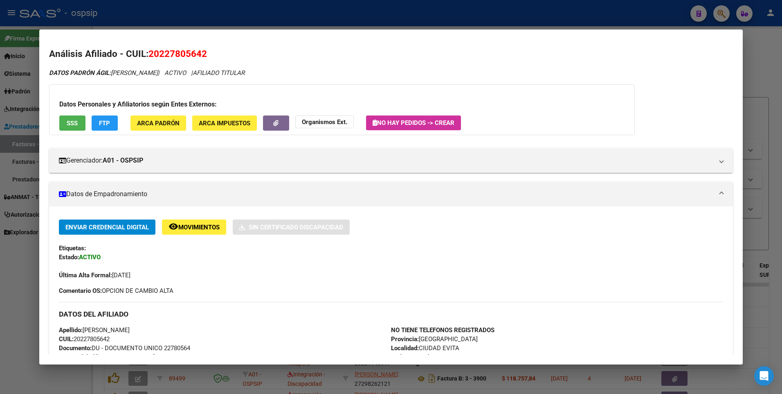
click at [753, 65] on div at bounding box center [391, 197] width 782 height 394
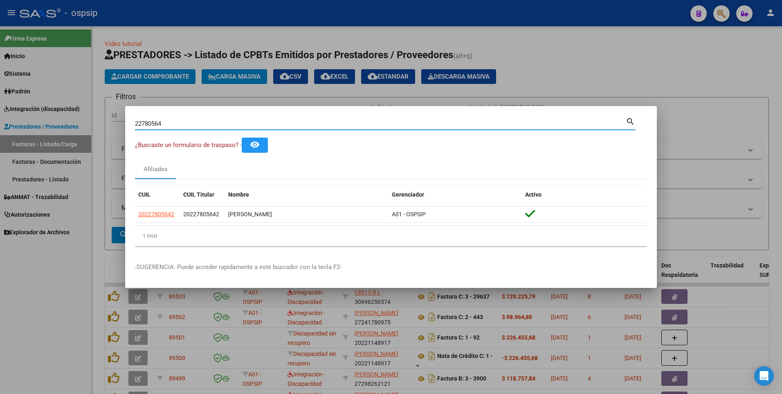
drag, startPoint x: 170, startPoint y: 121, endPoint x: 60, endPoint y: 134, distance: 110.5
click at [60, 134] on div "22780564 Buscar (apellido, dni, cuil, nro traspaso, cuit, obra social) search ¿…" at bounding box center [391, 197] width 782 height 394
type input "22591896"
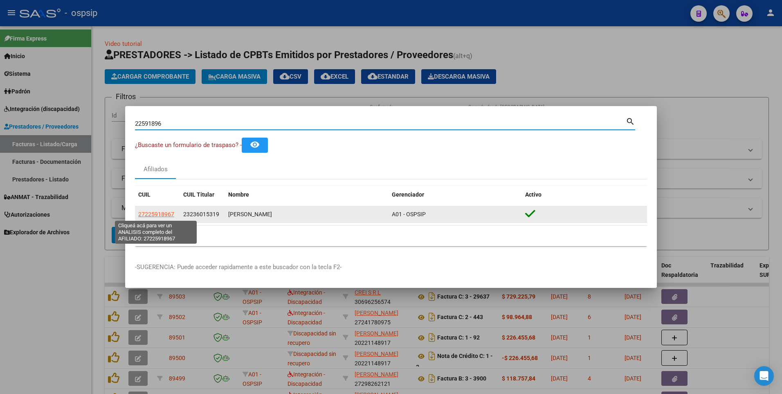
click at [170, 214] on span "27225918967" at bounding box center [156, 214] width 36 height 7
type textarea "27225918967"
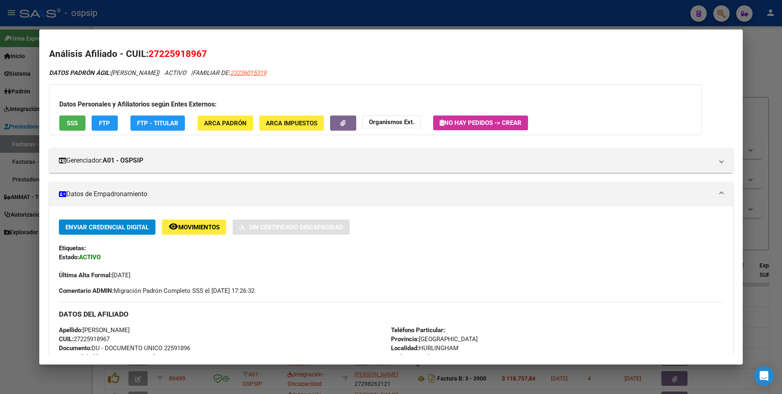
click at [69, 124] on span "SSS" at bounding box center [72, 122] width 11 height 7
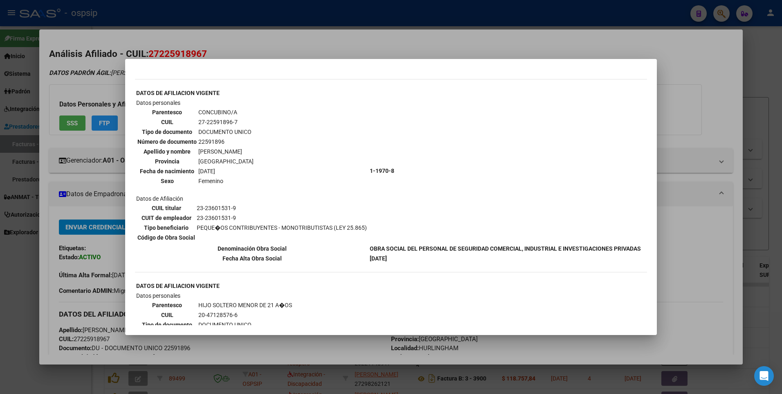
scroll to position [205, 0]
click at [669, 110] on div at bounding box center [391, 197] width 782 height 394
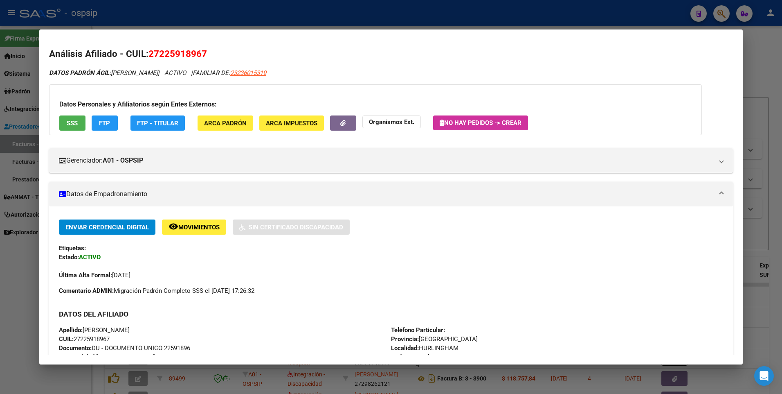
click at [754, 66] on div at bounding box center [391, 197] width 782 height 394
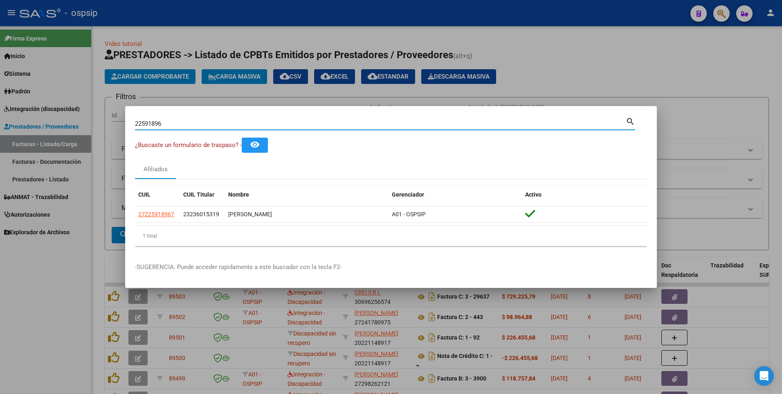
drag, startPoint x: 166, startPoint y: 122, endPoint x: 38, endPoint y: 141, distance: 129.4
click at [38, 141] on div "22591896 Buscar (apellido, dni, cuil, nro traspaso, cuit, obra social) search ¿…" at bounding box center [391, 197] width 782 height 394
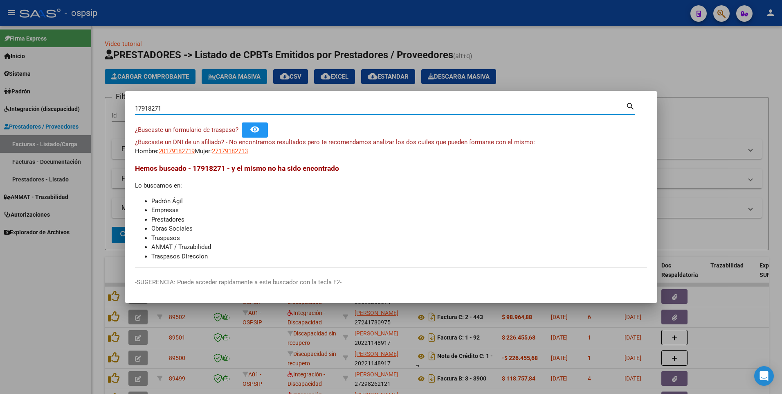
drag, startPoint x: 172, startPoint y: 107, endPoint x: 104, endPoint y: 113, distance: 68.6
click at [104, 113] on div "17918271 Buscar (apellido, dni, cuil, nro traspaso, cuit, obra social) search ¿…" at bounding box center [391, 197] width 782 height 394
type input "49606627"
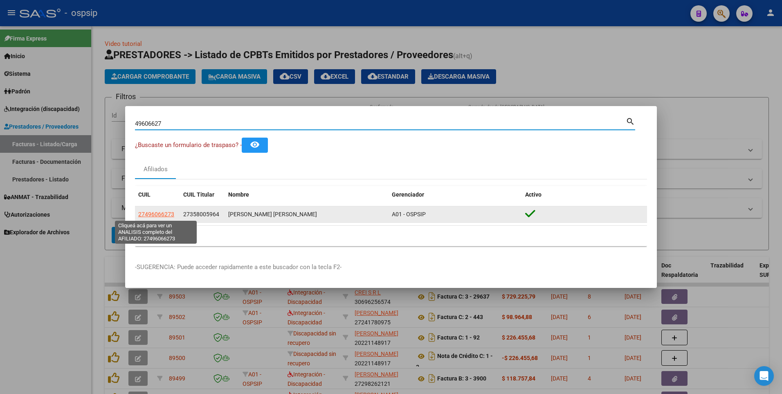
click at [151, 214] on span "27496066273" at bounding box center [156, 214] width 36 height 7
type textarea "27496066273"
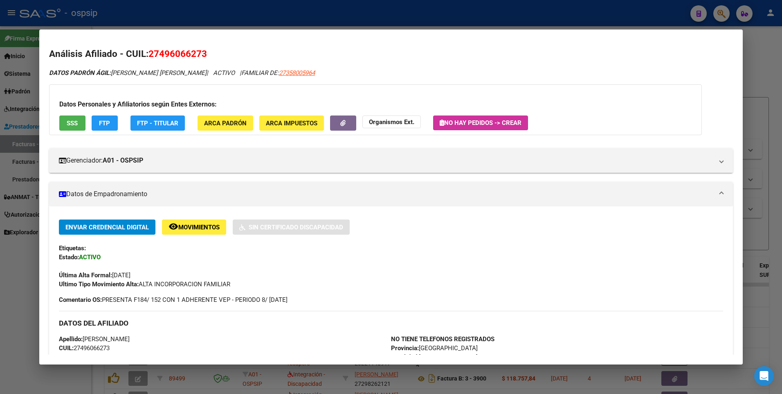
click at [75, 117] on button "SSS" at bounding box center [72, 122] width 26 height 15
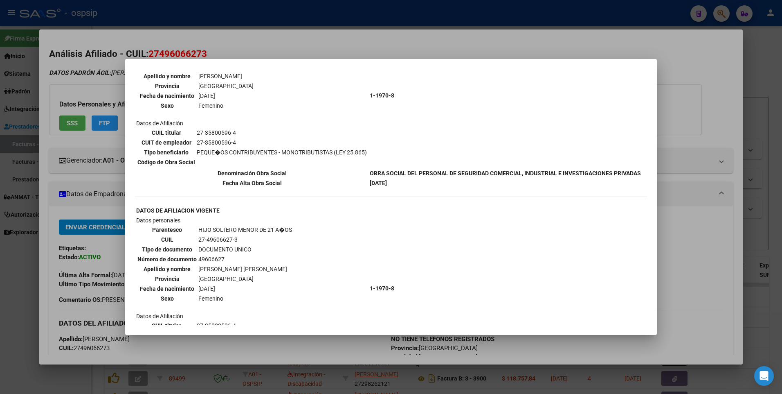
scroll to position [209, 0]
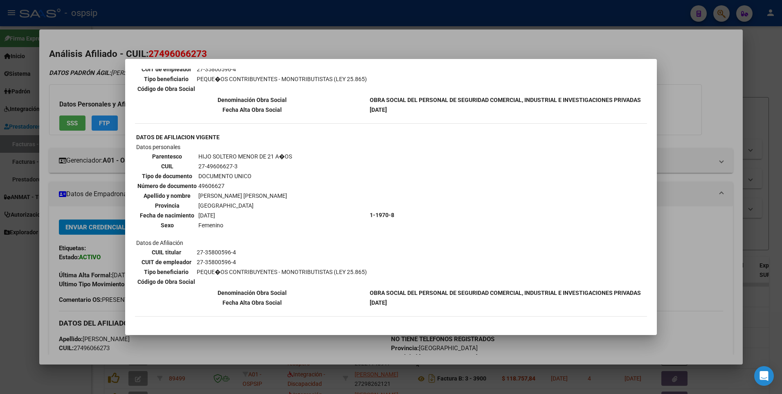
click at [708, 61] on div at bounding box center [391, 197] width 782 height 394
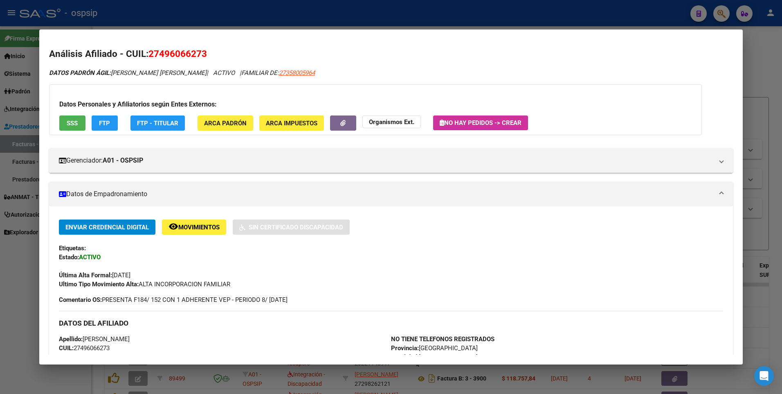
click at [750, 49] on div at bounding box center [391, 197] width 782 height 394
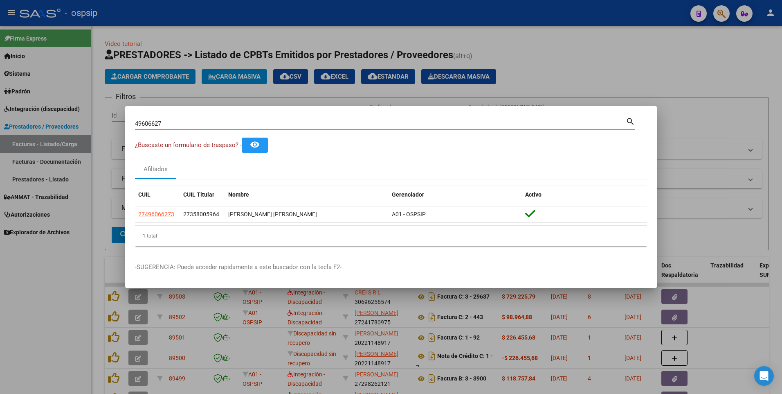
drag, startPoint x: 167, startPoint y: 123, endPoint x: 103, endPoint y: 133, distance: 64.9
click at [104, 132] on div "49606627 Buscar (apellido, dni, cuil, nro traspaso, cuit, obra social) search ¿…" at bounding box center [391, 197] width 782 height 394
type input "94660121"
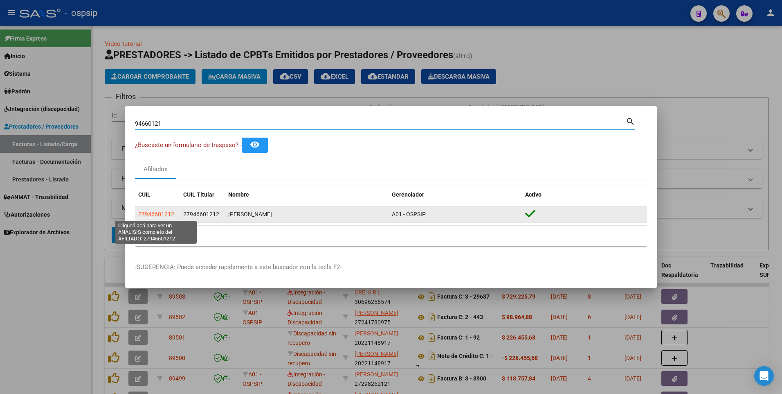
click at [168, 216] on span "27946601212" at bounding box center [156, 214] width 36 height 7
type textarea "27946601212"
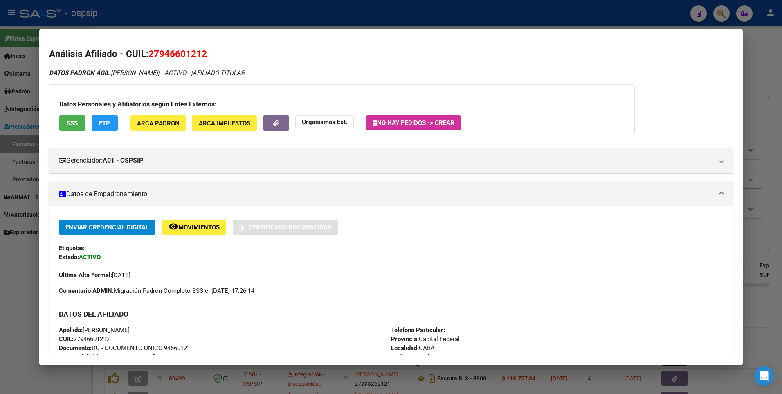
click at [77, 124] on span "SSS" at bounding box center [72, 122] width 11 height 7
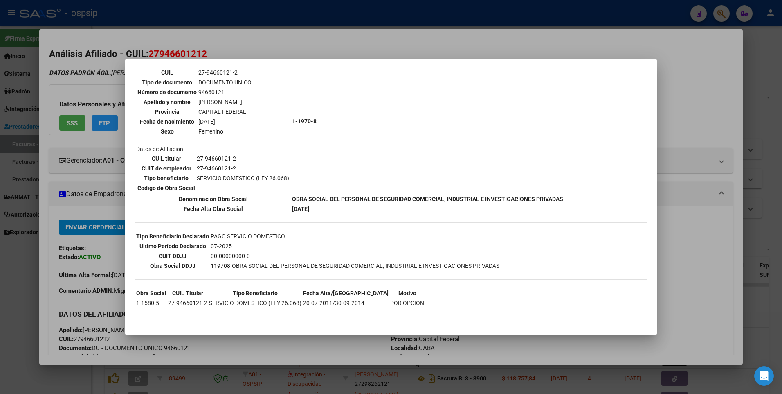
scroll to position [0, 0]
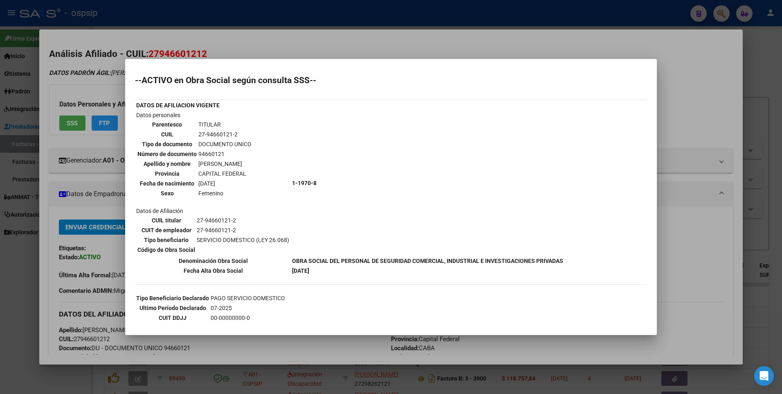
click at [729, 88] on div at bounding box center [391, 197] width 782 height 394
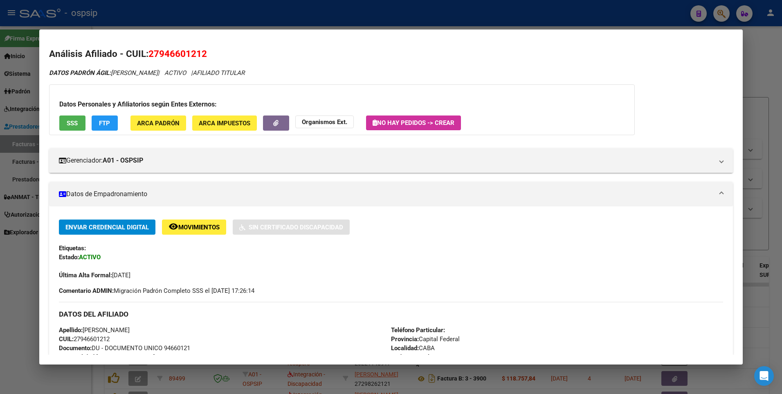
click at [755, 65] on div at bounding box center [391, 197] width 782 height 394
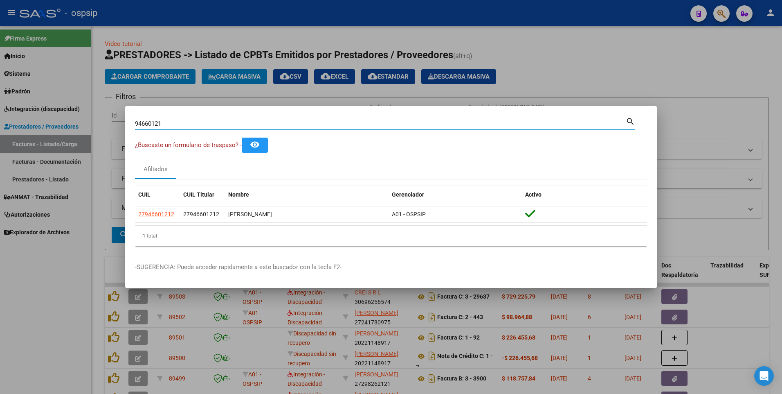
drag, startPoint x: 170, startPoint y: 124, endPoint x: 81, endPoint y: 143, distance: 91.2
click at [81, 143] on div "94660121 Buscar (apellido, dni, cuil, nro traspaso, cuit, obra social) search ¿…" at bounding box center [391, 197] width 782 height 394
type input "22780564"
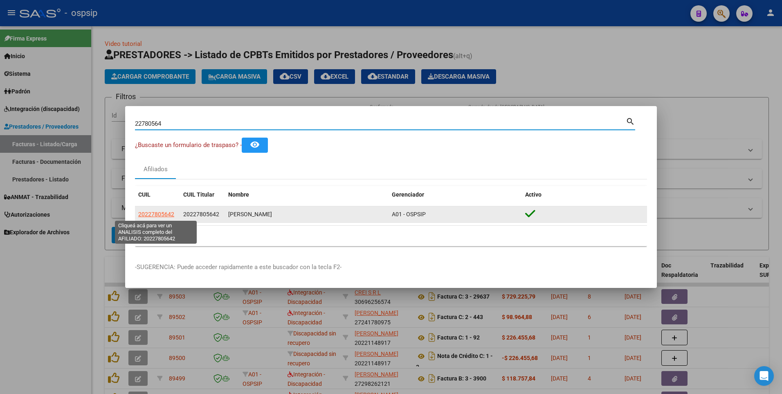
click at [161, 215] on span "20227805642" at bounding box center [156, 214] width 36 height 7
type textarea "20227805642"
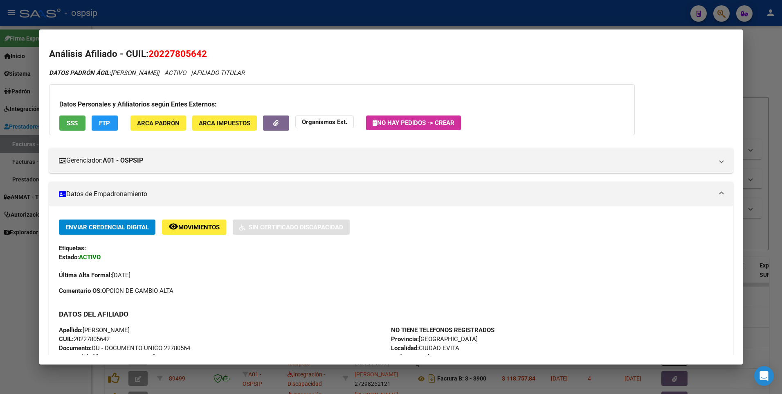
click at [76, 131] on div "Datos Personales y Afiliatorios según Entes Externos: SSS FTP ARCA Padrón ARCA …" at bounding box center [342, 109] width 586 height 51
click at [77, 121] on span "SSS" at bounding box center [72, 122] width 11 height 7
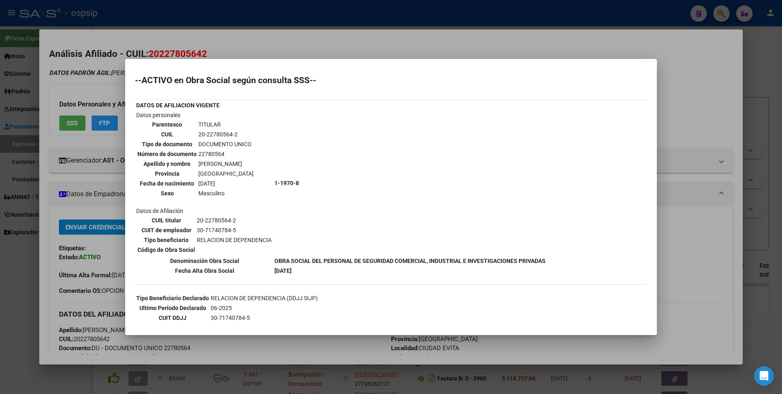
click at [690, 70] on div at bounding box center [391, 197] width 782 height 394
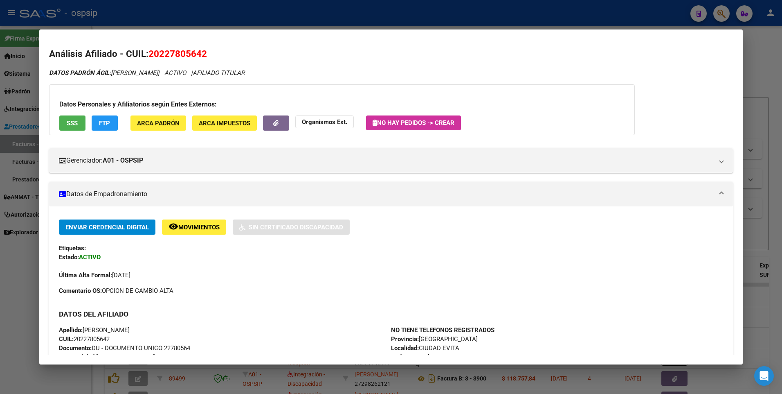
click at [751, 53] on div at bounding box center [391, 197] width 782 height 394
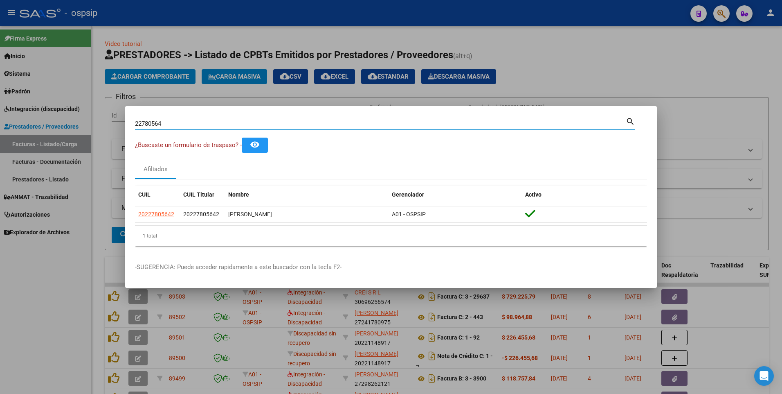
drag, startPoint x: 171, startPoint y: 126, endPoint x: 71, endPoint y: 140, distance: 100.4
click at [71, 140] on div "22780564 Buscar (apellido, dni, cuil, nro traspaso, cuit, obra social) search ¿…" at bounding box center [391, 197] width 782 height 394
click at [55, 257] on div at bounding box center [391, 197] width 782 height 394
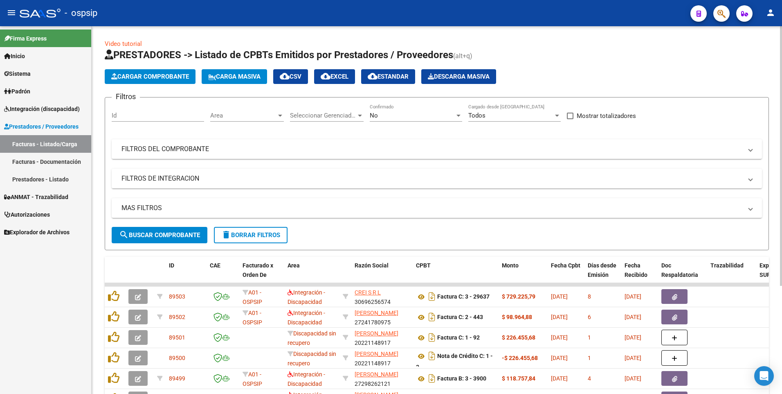
click at [178, 163] on div "Filtros Id Area Area Seleccionar Gerenciador Seleccionar Gerenciador No Confirm…" at bounding box center [437, 165] width 651 height 123
click at [176, 147] on mat-panel-title "FILTROS DEL COMPROBANTE" at bounding box center [432, 148] width 621 height 9
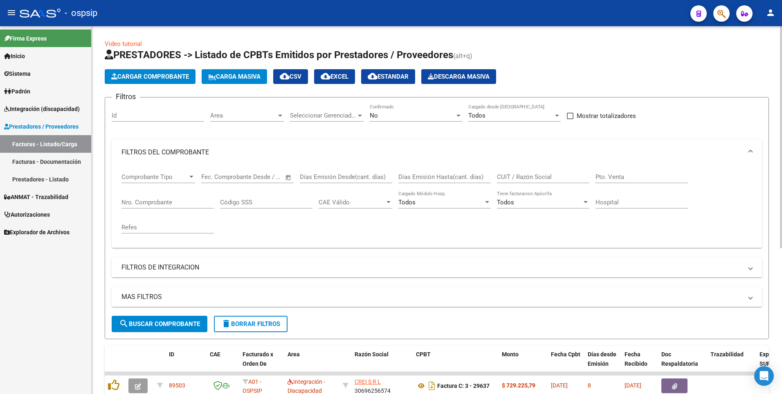
click at [164, 205] on input "Nro. Comprobante" at bounding box center [168, 201] width 92 height 7
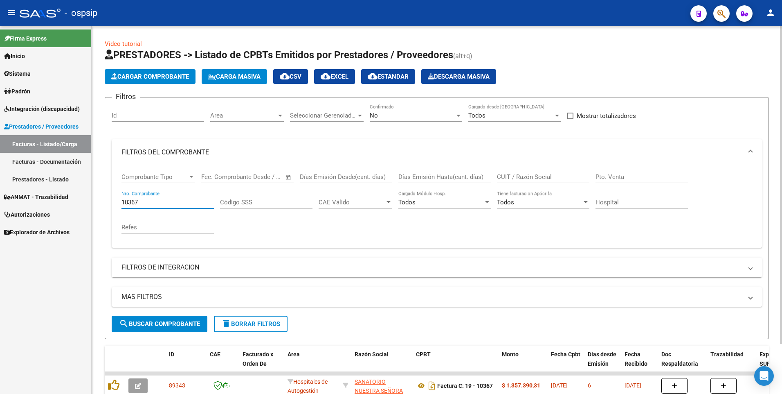
scroll to position [58, 0]
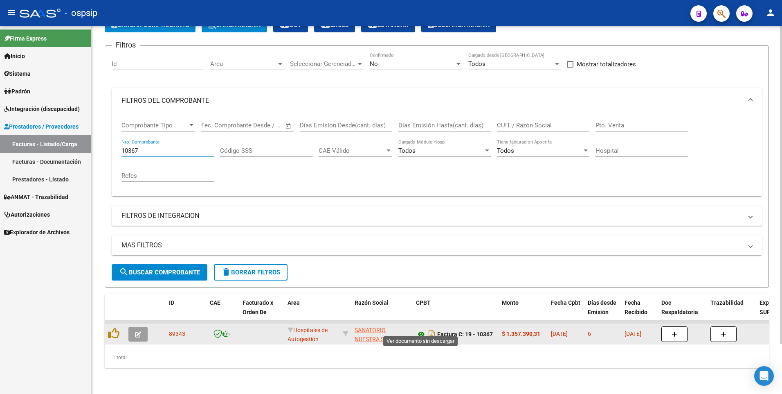
type input "10367"
click at [422, 329] on icon at bounding box center [421, 334] width 11 height 10
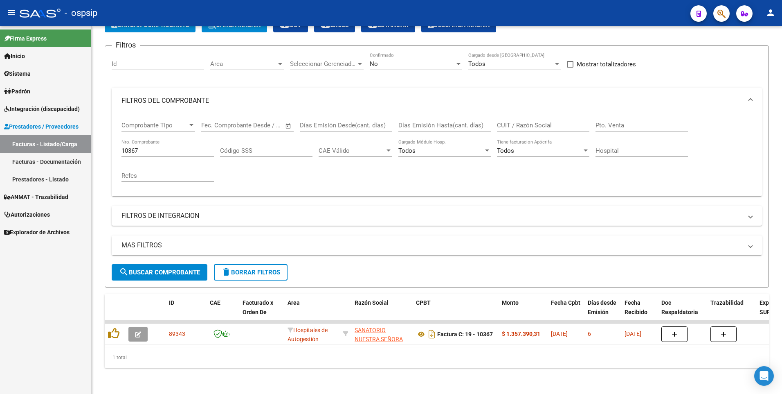
click at [303, 23] on mat-toolbar "menu - ospsip person" at bounding box center [391, 13] width 782 height 26
